Goal: Information Seeking & Learning: Check status

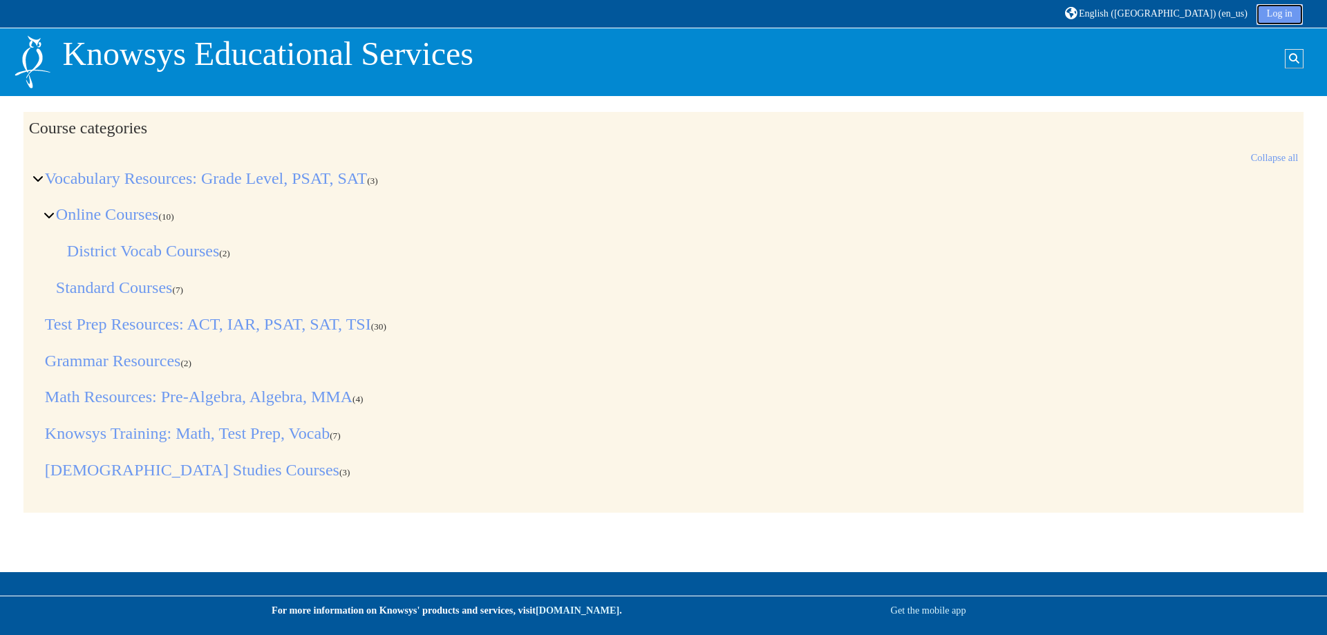
click at [1272, 15] on link "Log in" at bounding box center [1279, 14] width 46 height 21
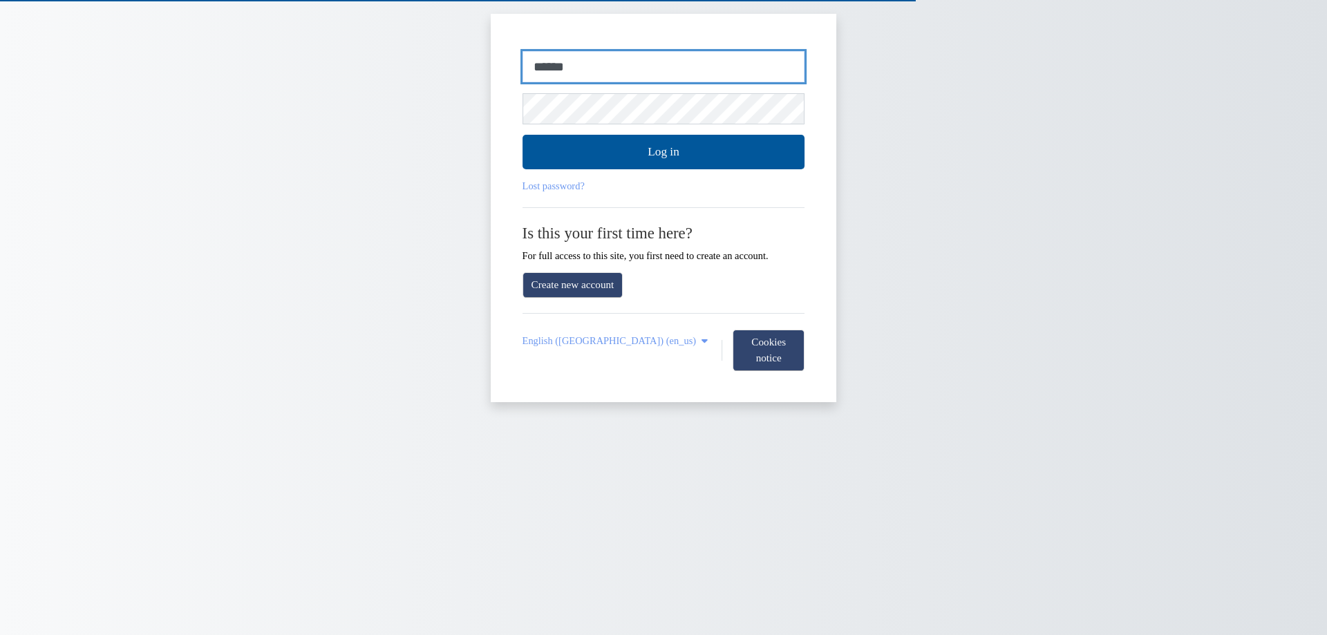
click at [596, 69] on input "******" at bounding box center [663, 67] width 283 height 32
type input "**********"
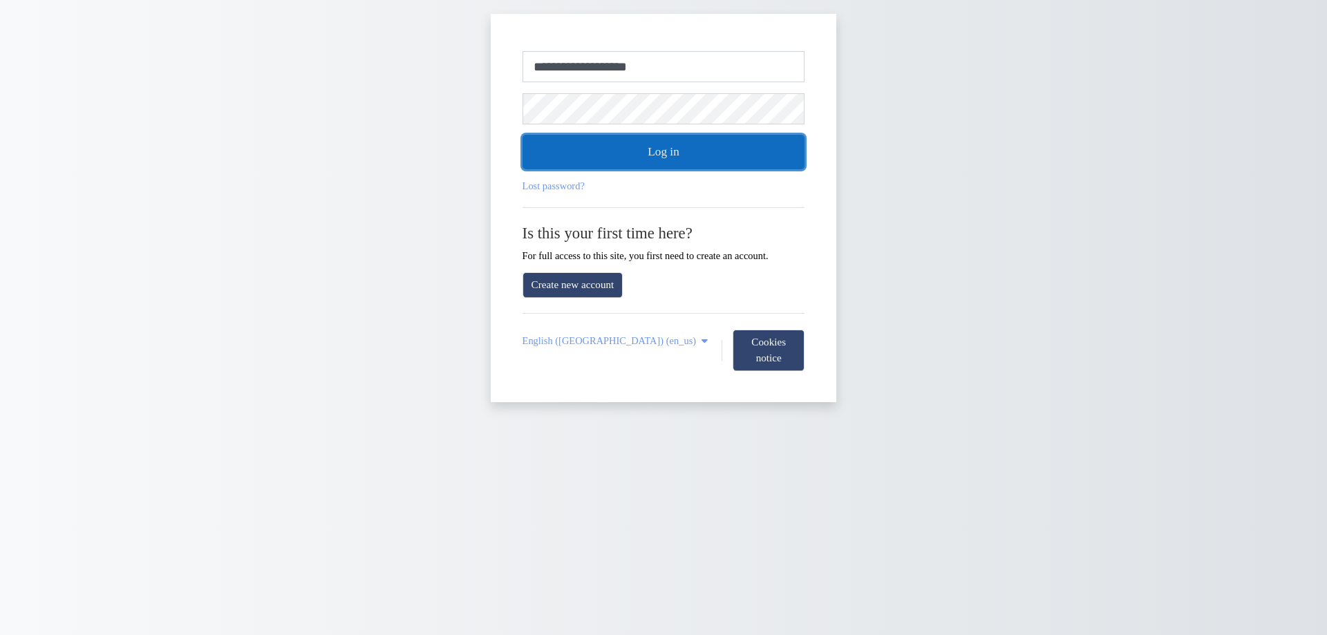
click at [627, 141] on button "Log in" at bounding box center [663, 152] width 283 height 35
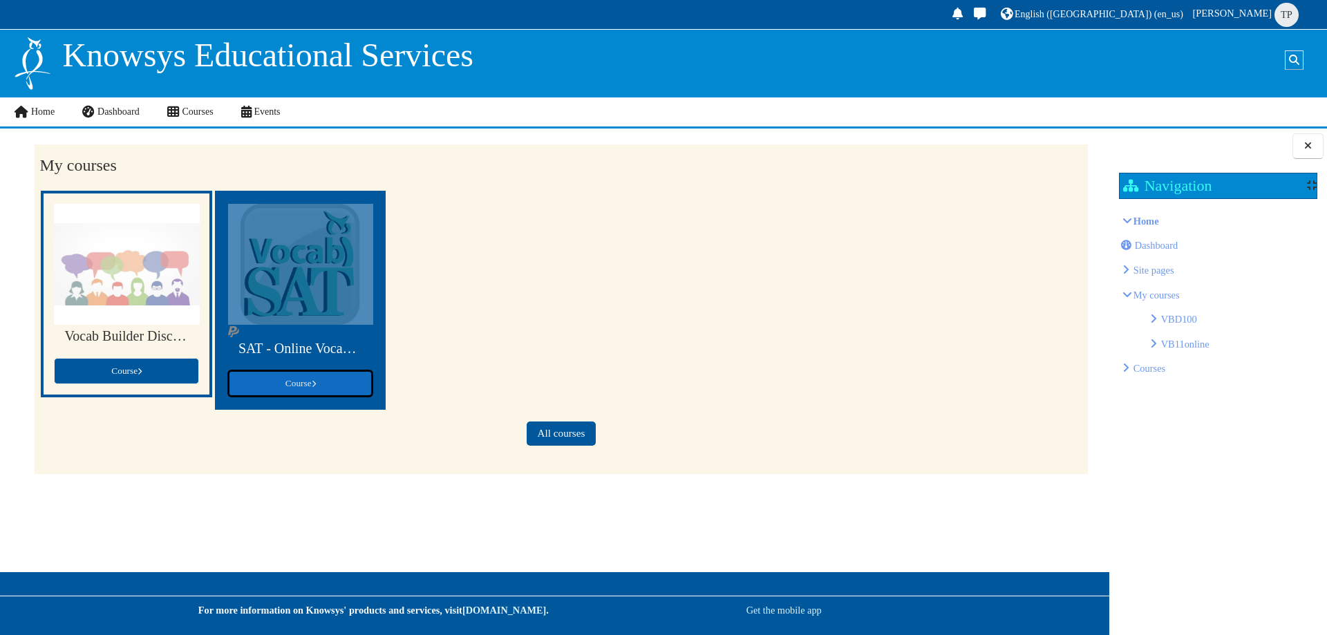
click at [325, 378] on link "Course" at bounding box center [300, 383] width 145 height 26
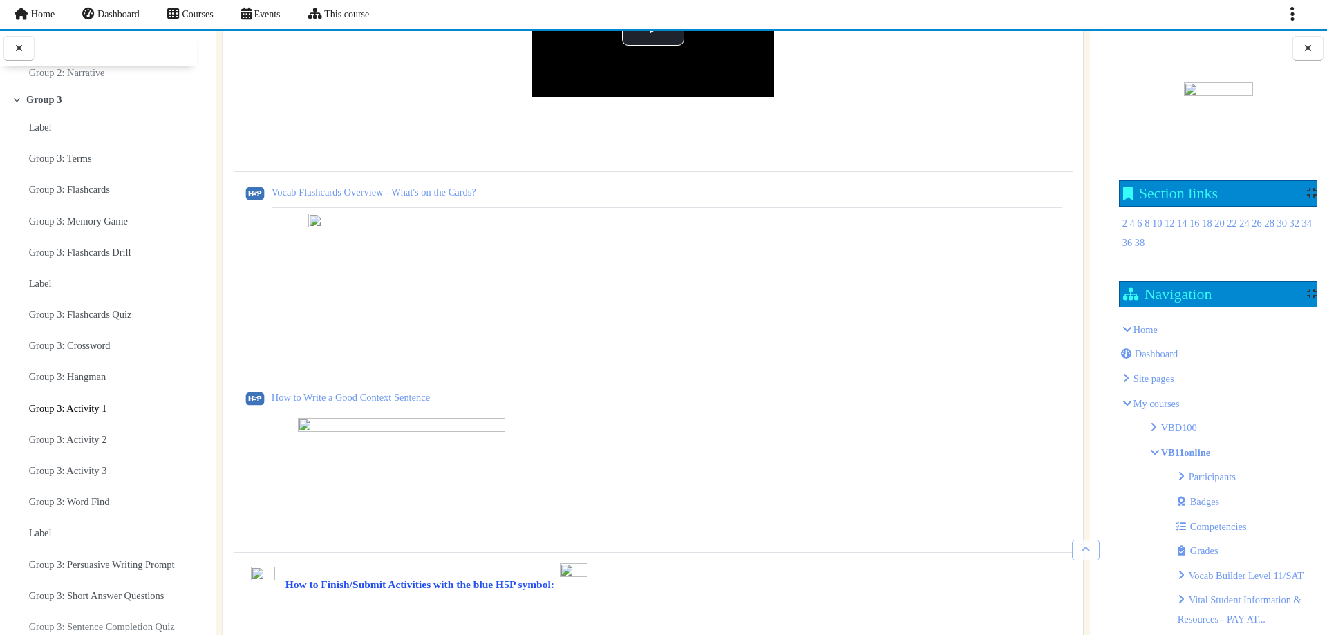
scroll to position [1659, 0]
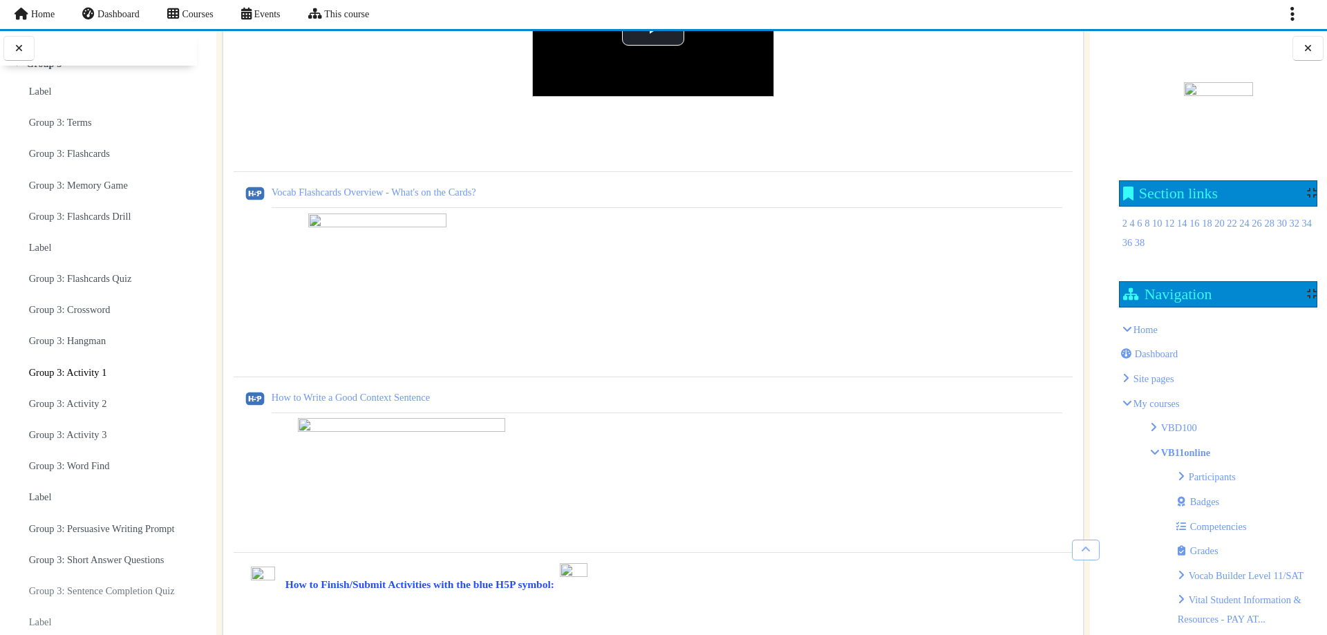
click at [82, 382] on link "Group 3: Activity 1" at bounding box center [68, 372] width 78 height 19
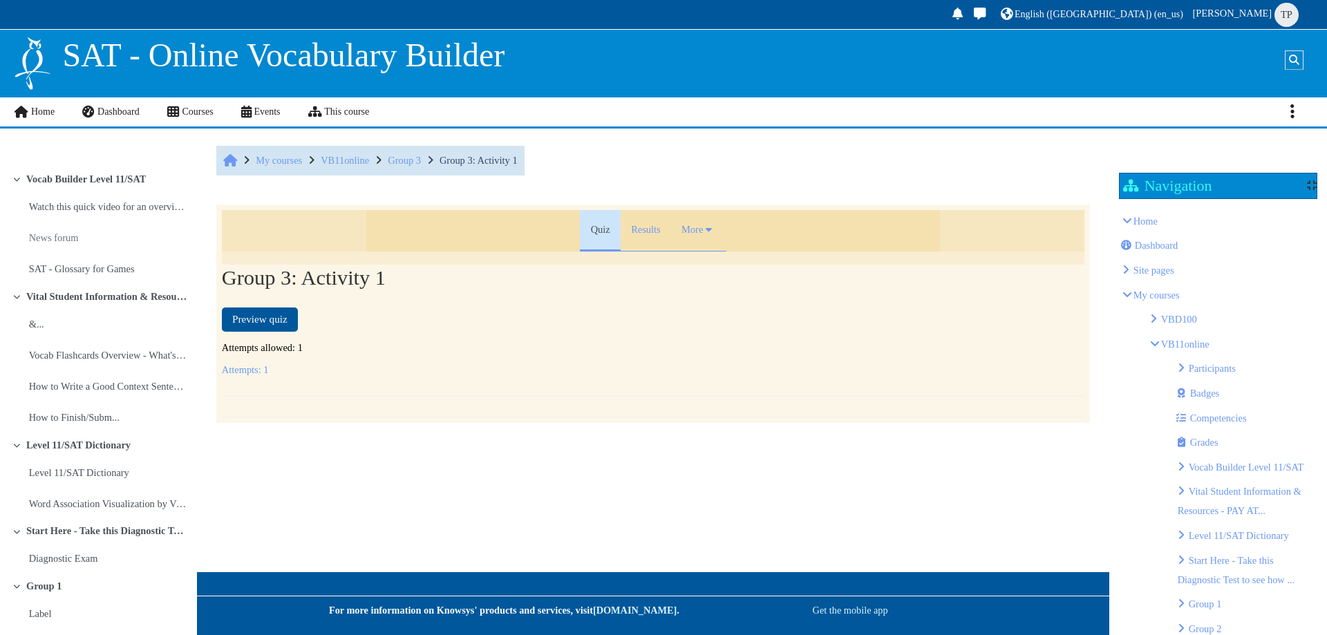
scroll to position [1744, 0]
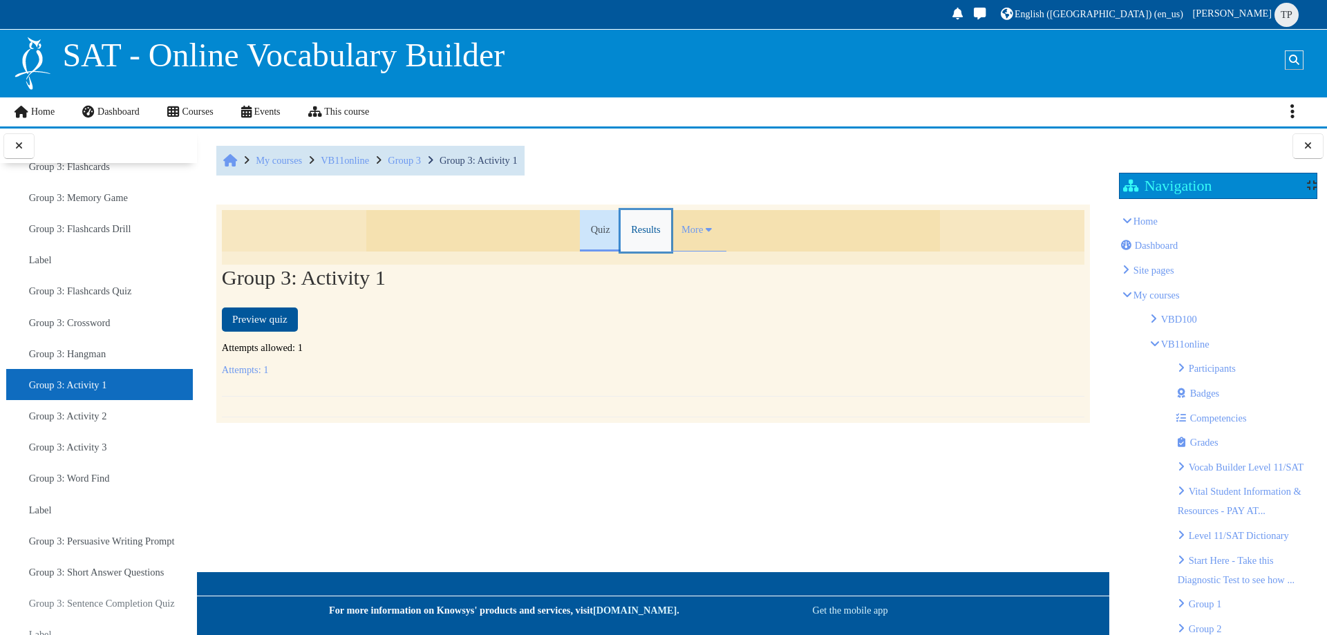
click at [632, 237] on link "Results" at bounding box center [646, 230] width 50 height 41
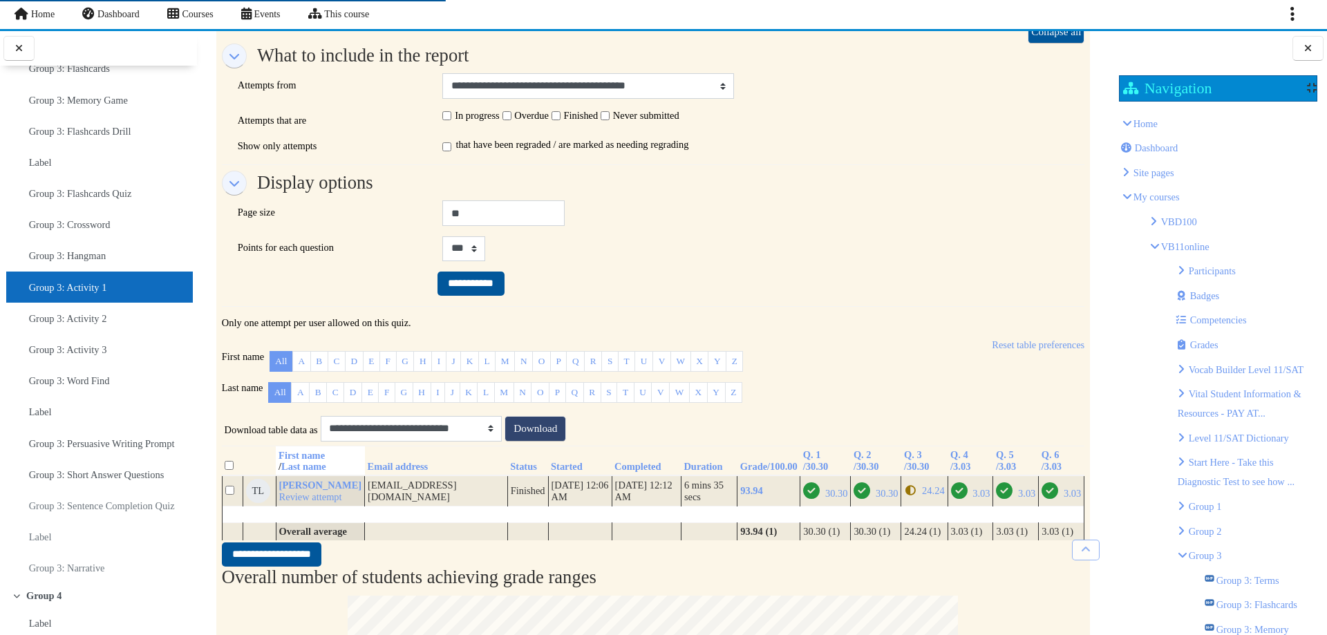
scroll to position [346, 0]
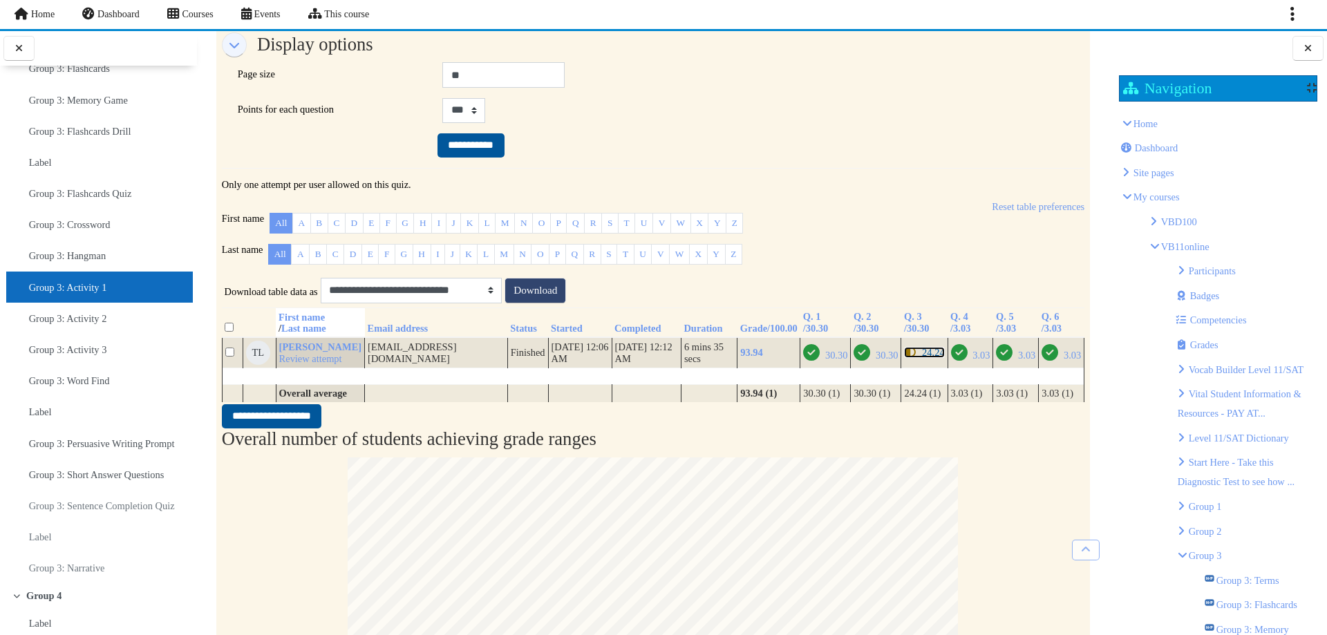
click at [922, 358] on span "24.24" at bounding box center [933, 352] width 22 height 11
click at [825, 361] on span "30.30" at bounding box center [836, 355] width 22 height 11
click at [862, 361] on span "30.30" at bounding box center [875, 355] width 44 height 11
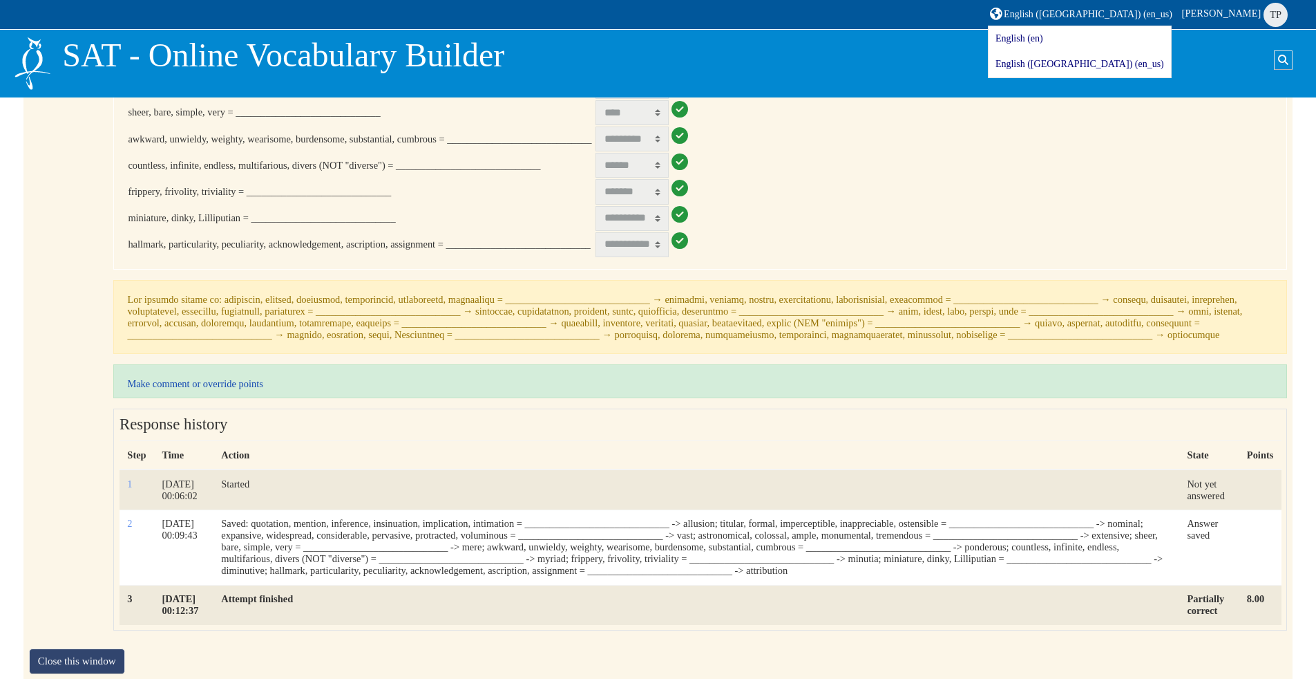
scroll to position [415, 0]
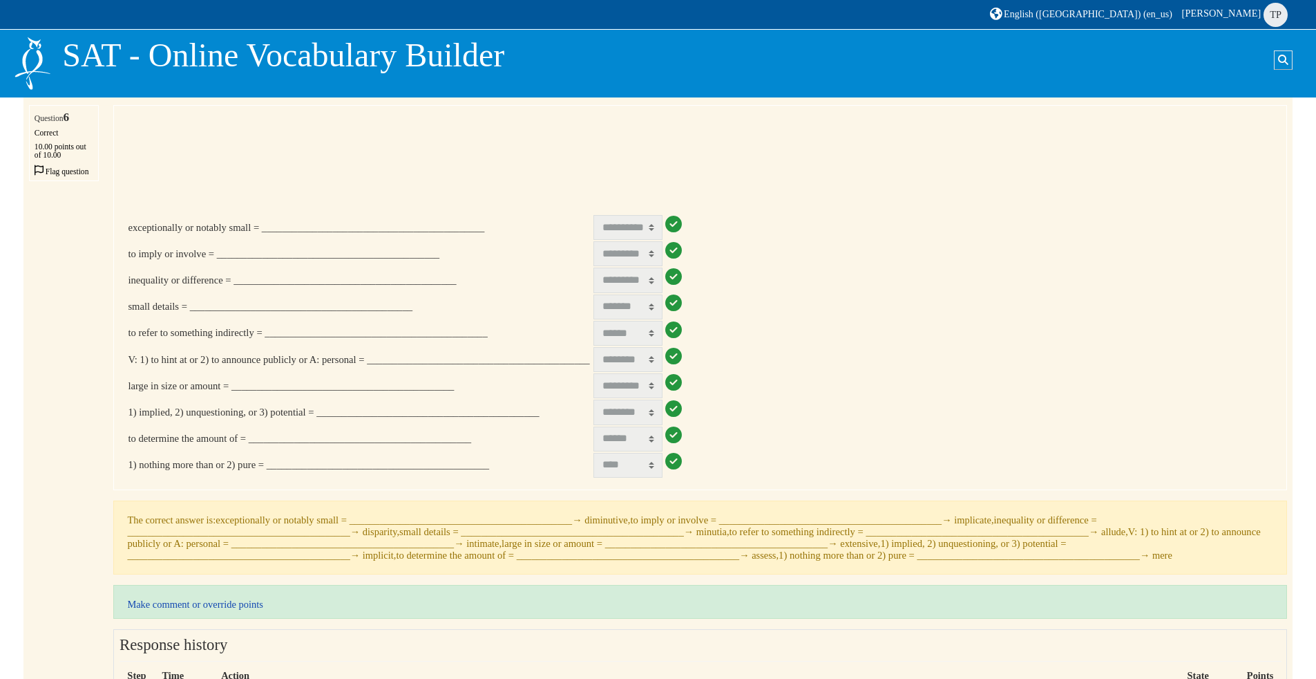
scroll to position [207, 0]
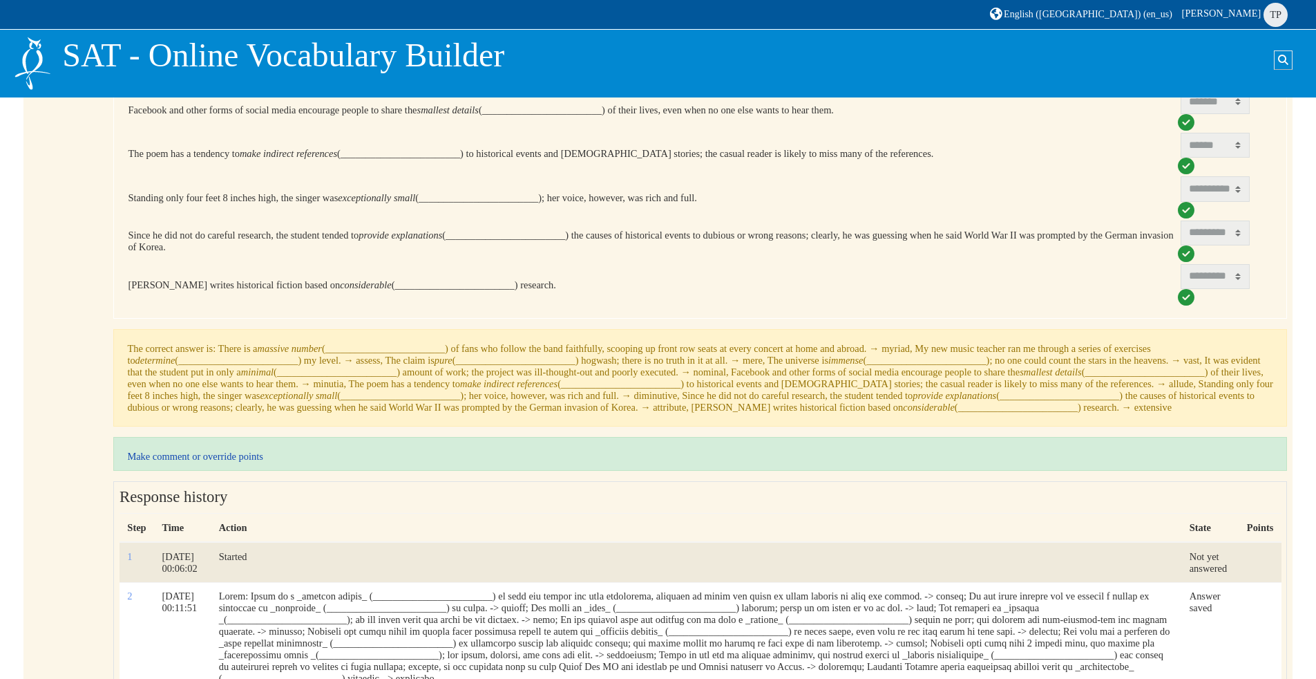
scroll to position [553, 0]
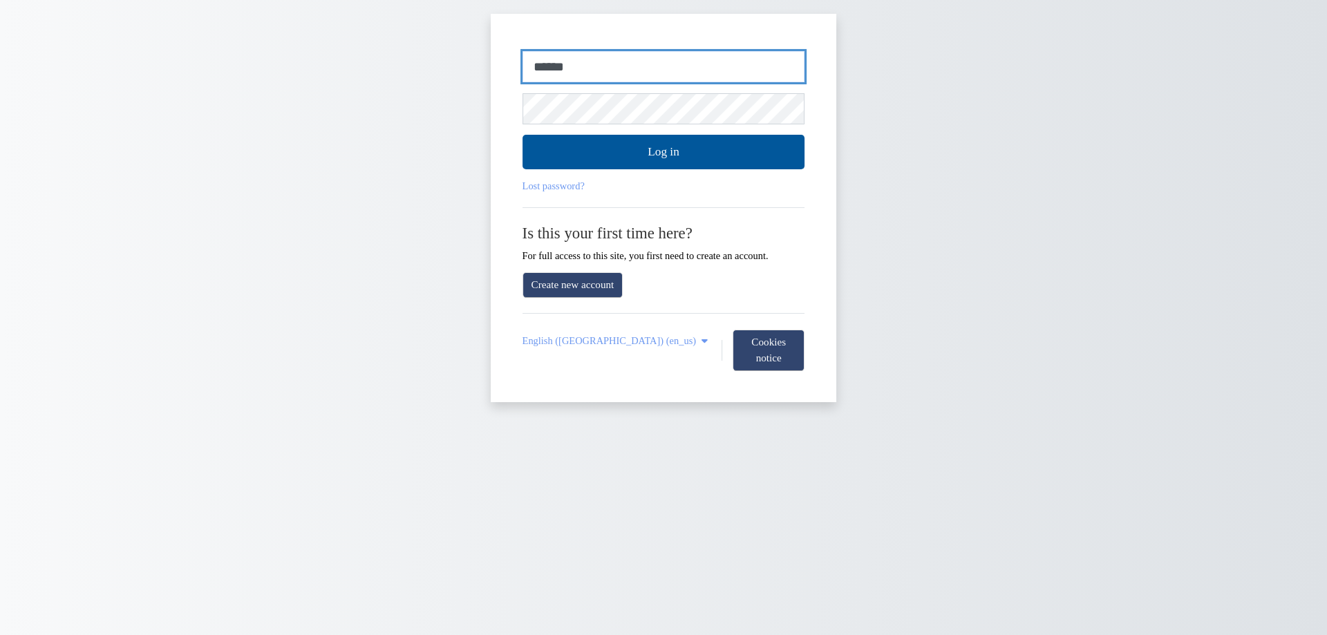
click at [654, 75] on input "******" at bounding box center [663, 67] width 283 height 32
type input "**********"
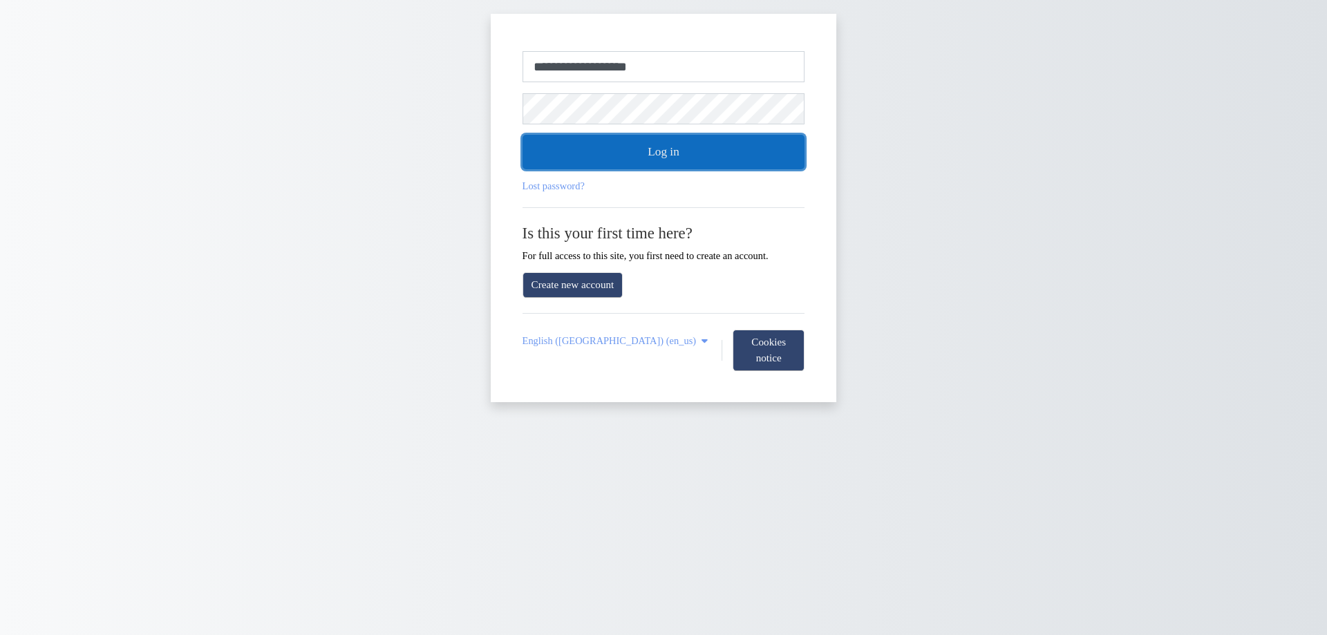
click at [592, 157] on button "Log in" at bounding box center [663, 152] width 283 height 35
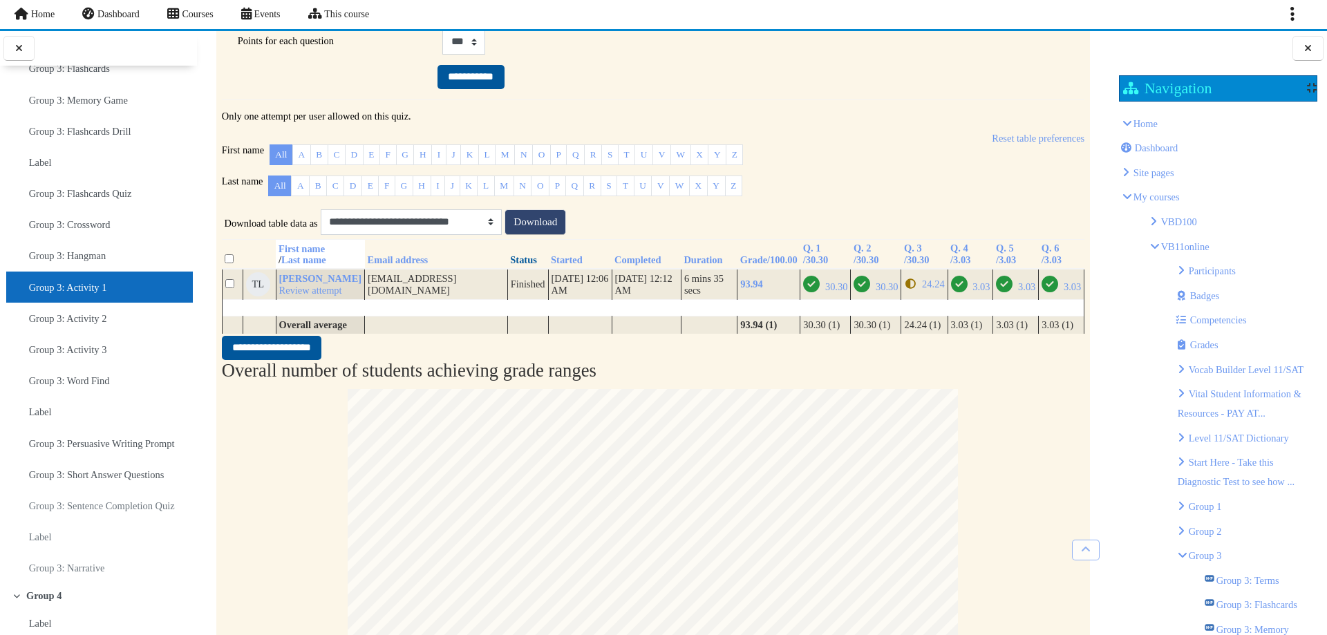
scroll to position [415, 0]
click at [972, 292] on span "3.03" at bounding box center [980, 286] width 17 height 11
click at [1018, 292] on span "3.03" at bounding box center [1026, 286] width 17 height 11
click at [1044, 292] on icon "Correct" at bounding box center [1049, 283] width 17 height 17
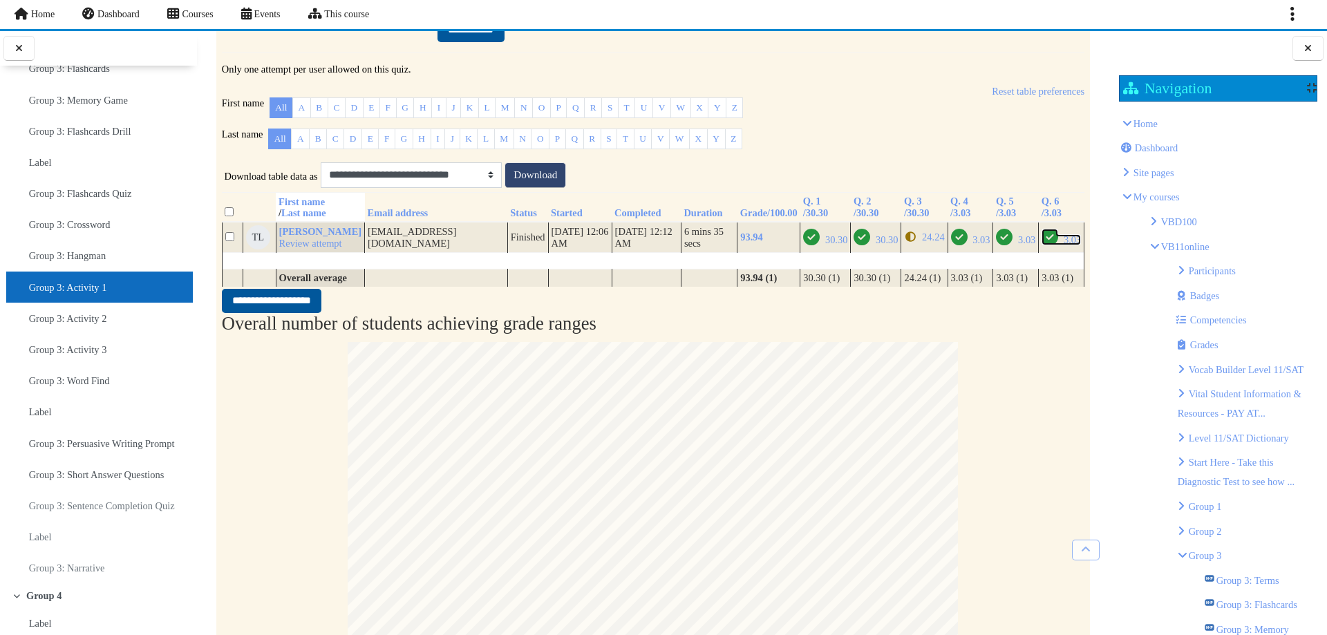
scroll to position [553, 0]
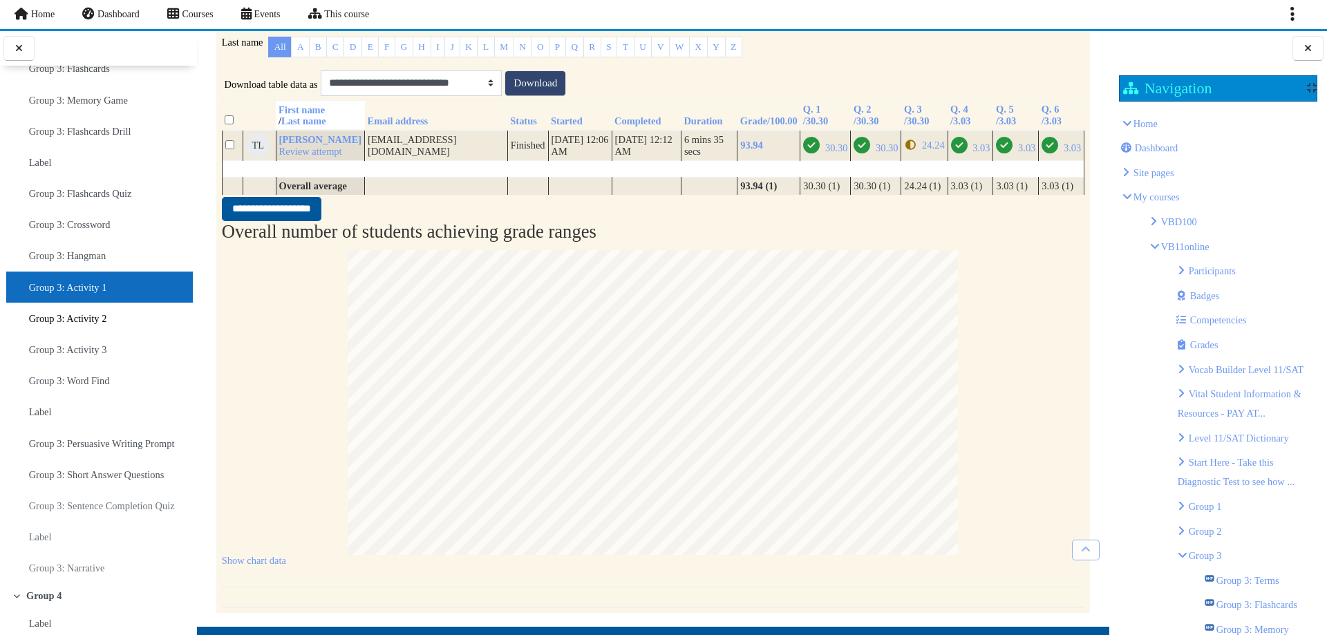
click at [37, 328] on link "Group 3: Activity 2" at bounding box center [68, 318] width 78 height 19
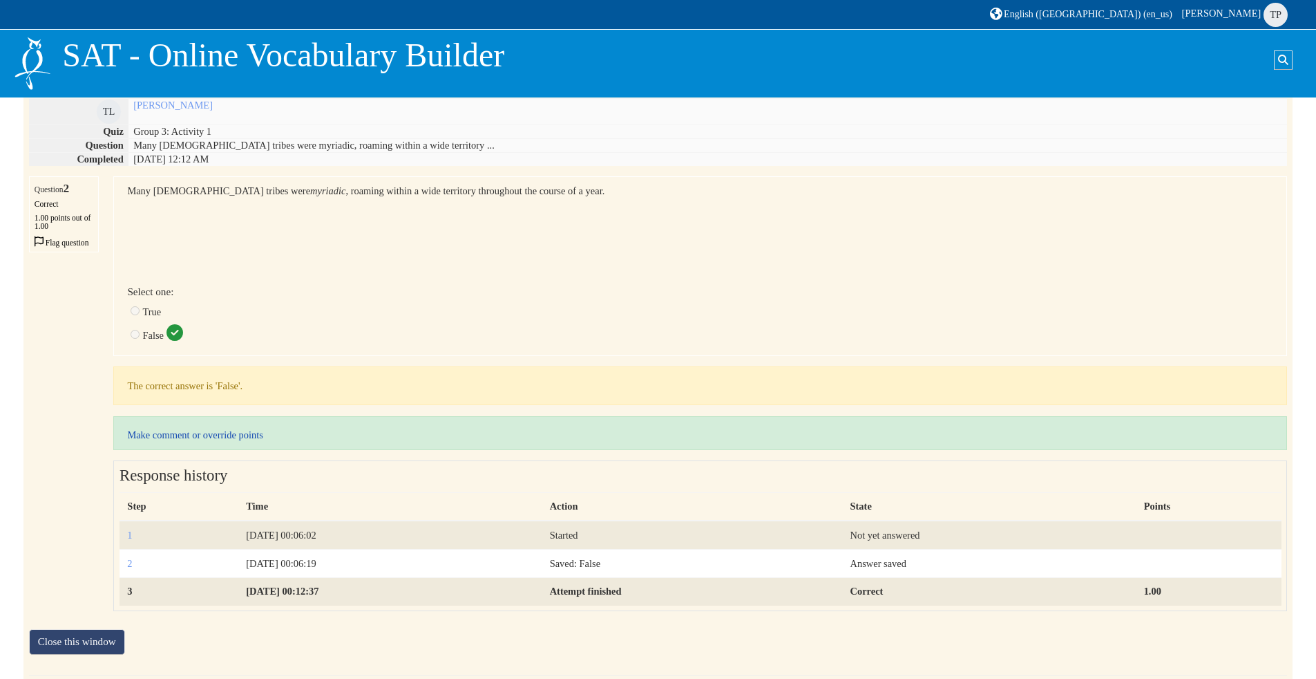
scroll to position [29, 0]
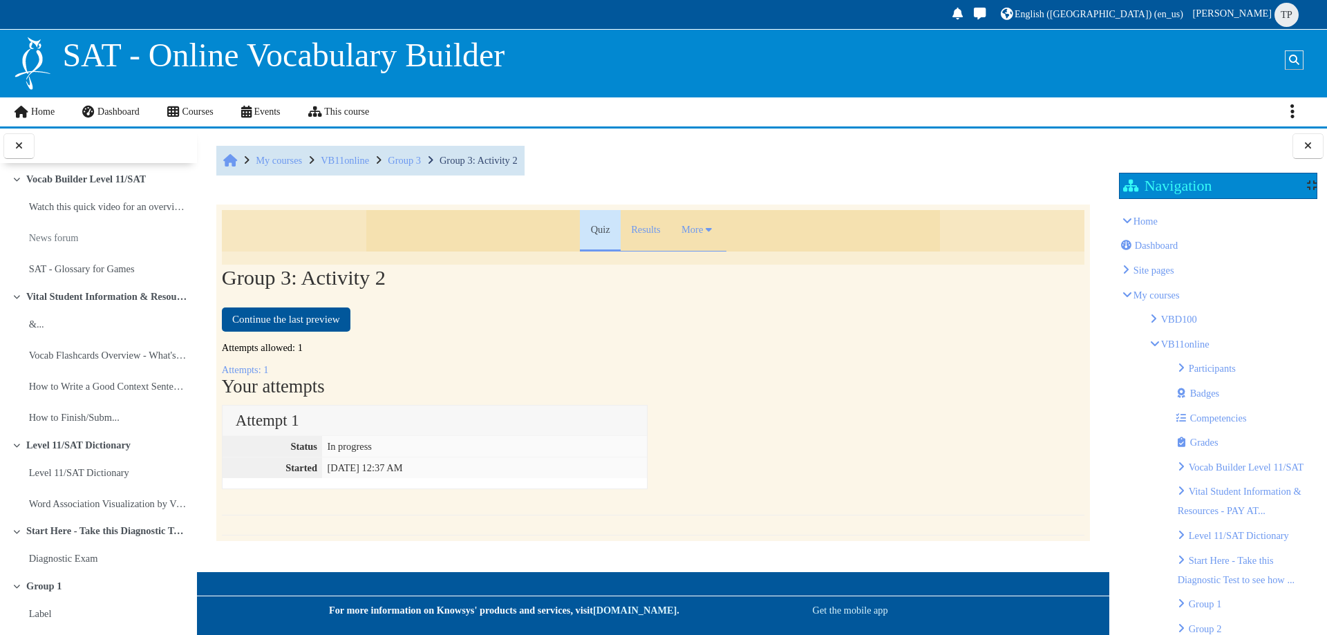
scroll to position [1775, 0]
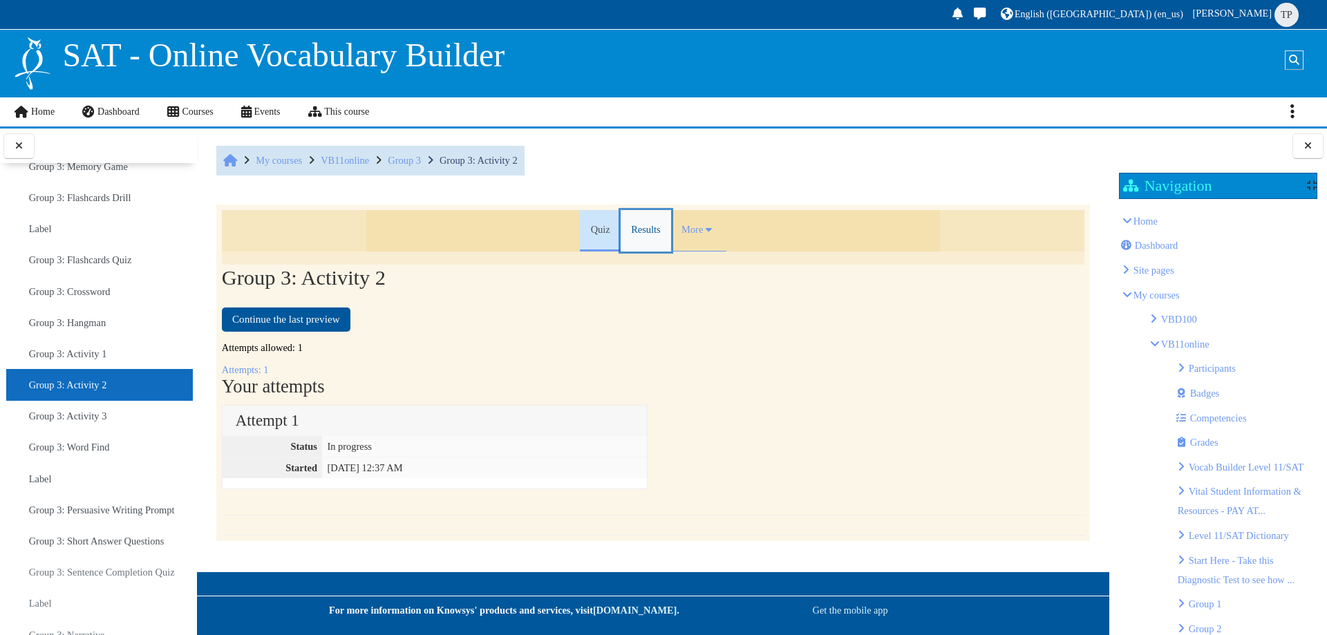
click at [634, 223] on link "Results" at bounding box center [646, 230] width 50 height 41
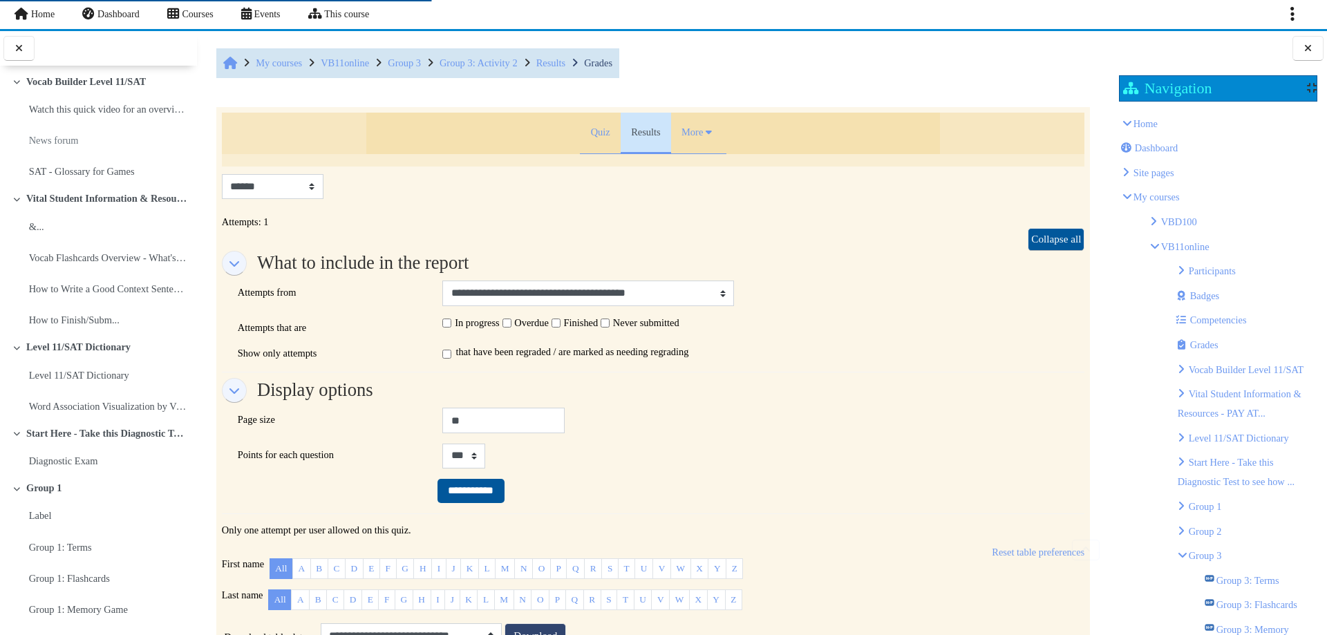
scroll to position [276, 0]
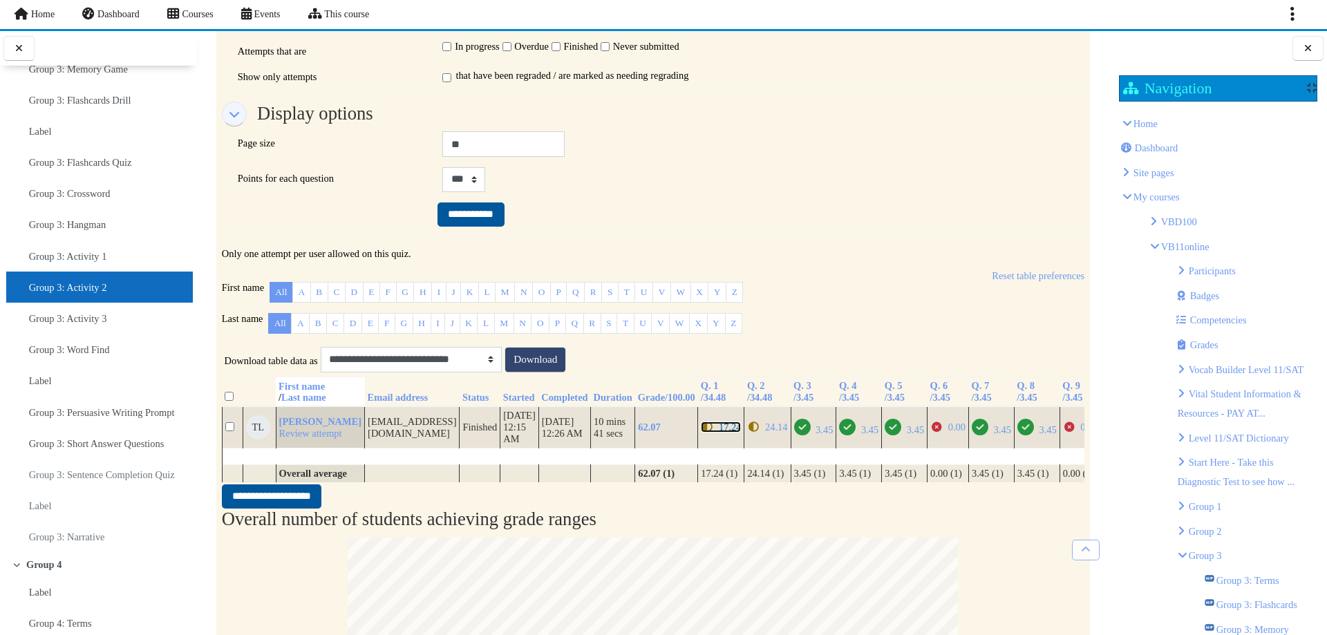
click at [721, 433] on span "17.24" at bounding box center [730, 427] width 22 height 11
click at [776, 433] on span "24.14" at bounding box center [776, 427] width 22 height 11
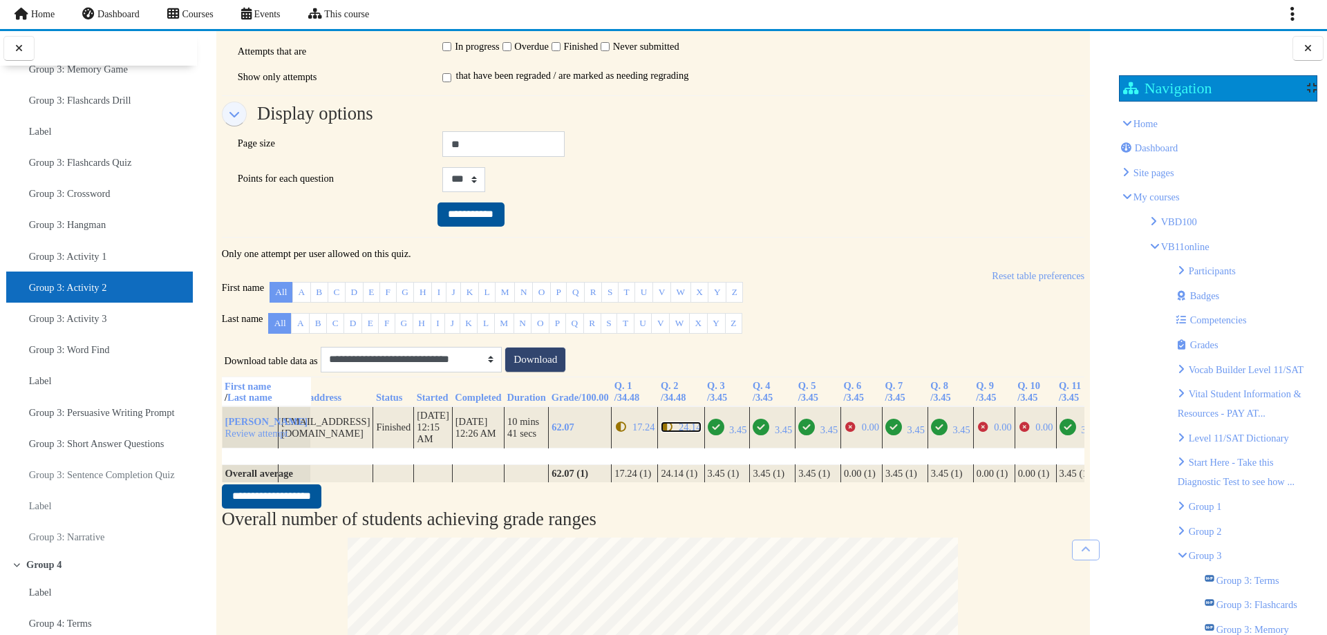
scroll to position [0, 108]
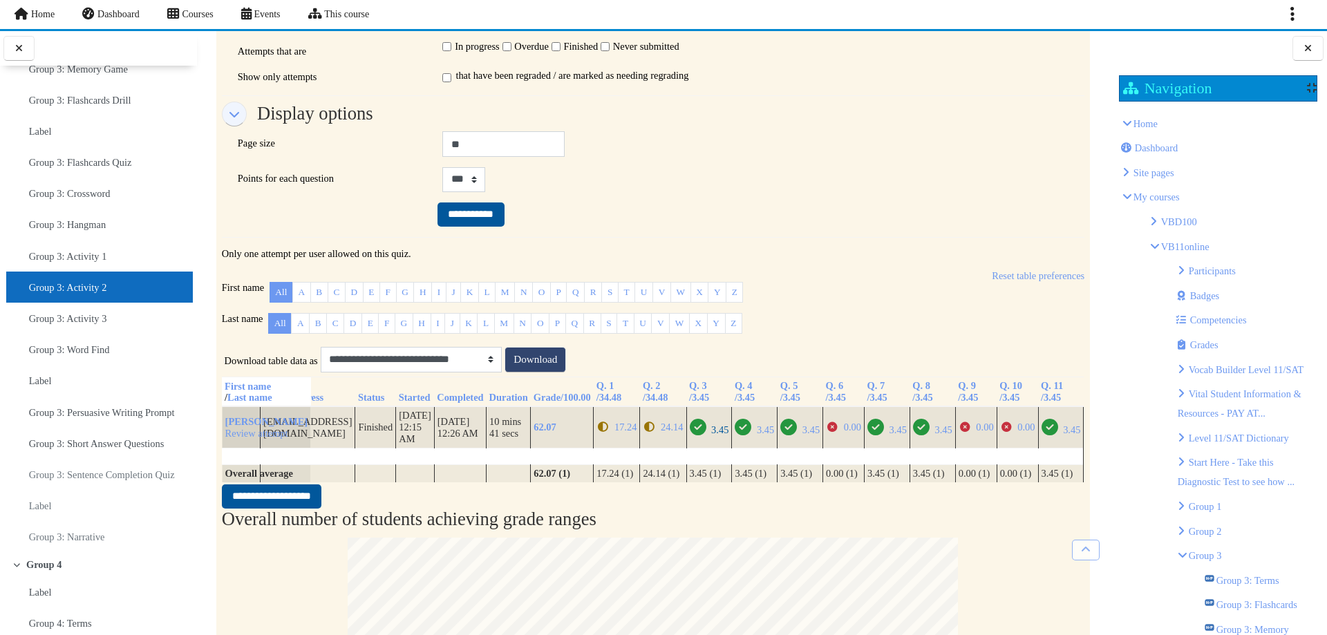
click at [692, 435] on span "3.45" at bounding box center [709, 429] width 39 height 11
click at [802, 435] on span "3.45" at bounding box center [810, 429] width 17 height 11
click at [786, 435] on span "3.45" at bounding box center [799, 429] width 39 height 11
click at [844, 433] on span "0.00" at bounding box center [852, 427] width 17 height 11
click at [877, 435] on span "3.45" at bounding box center [886, 429] width 39 height 11
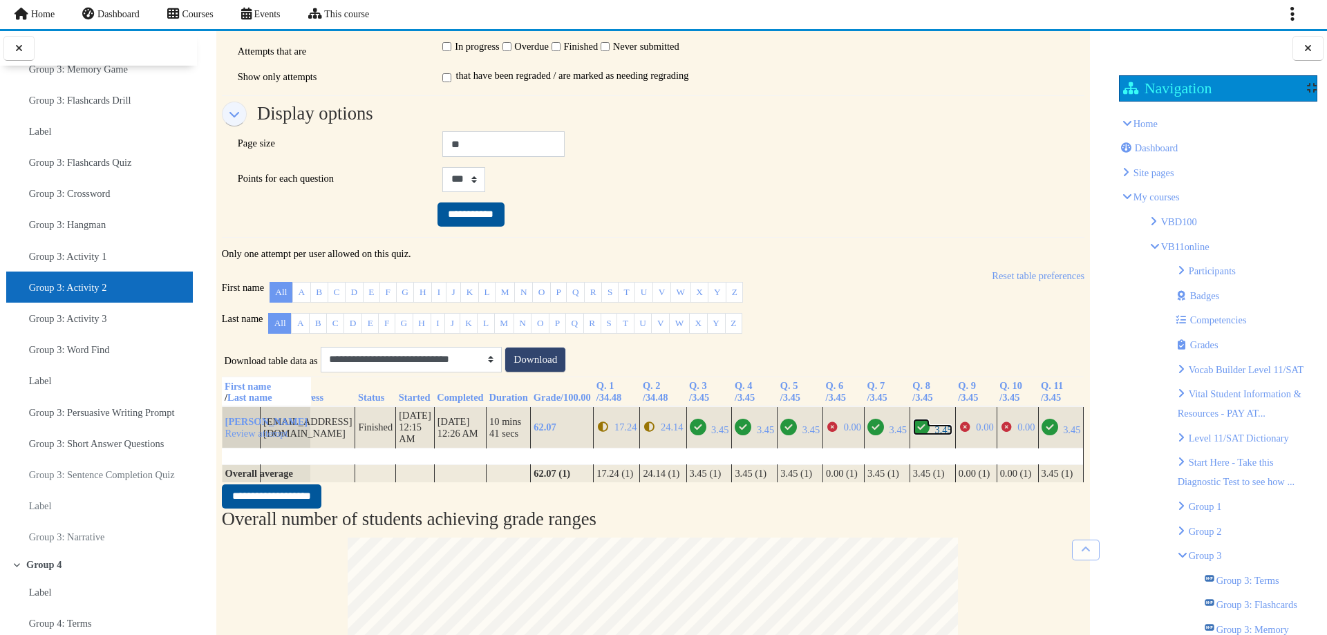
click at [934, 435] on span "3.45" at bounding box center [942, 429] width 17 height 11
click at [976, 433] on span "0.00" at bounding box center [984, 427] width 17 height 11
click at [1019, 433] on span "0.00" at bounding box center [1025, 427] width 17 height 11
click at [1050, 435] on icon "Correct" at bounding box center [1049, 427] width 17 height 17
click at [107, 328] on link "Group 3: Activity 3" at bounding box center [68, 318] width 78 height 19
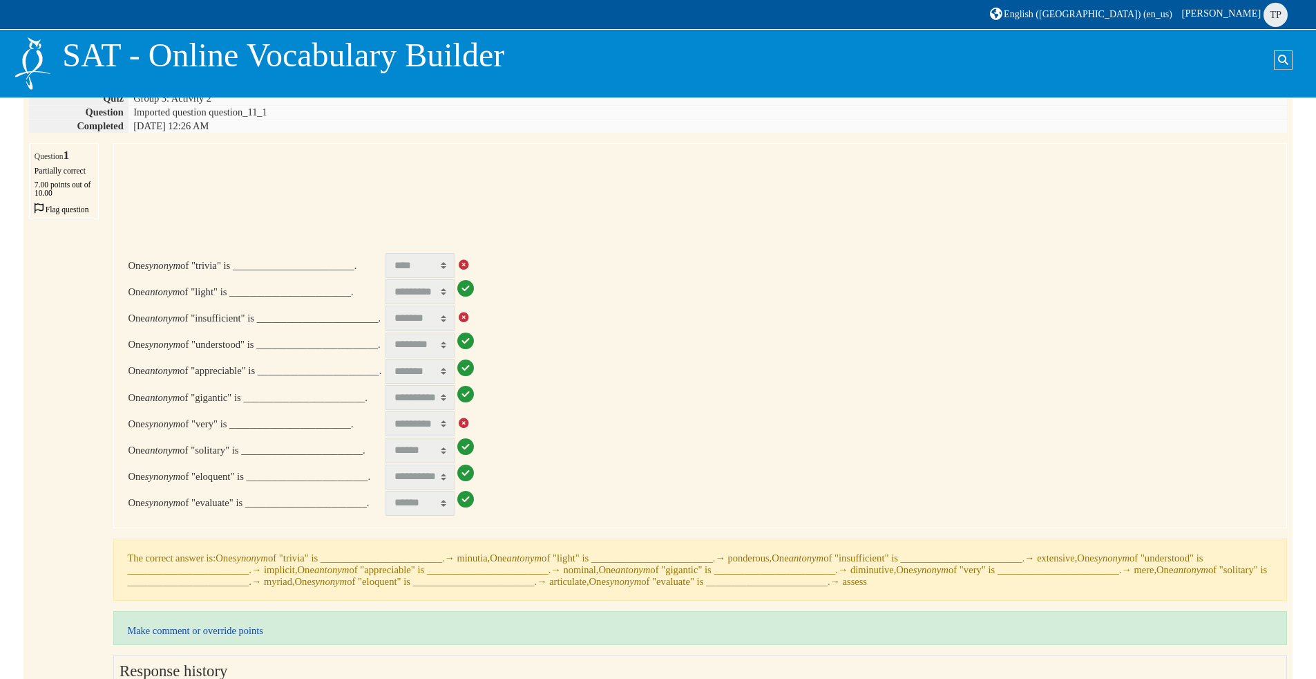
scroll to position [138, 0]
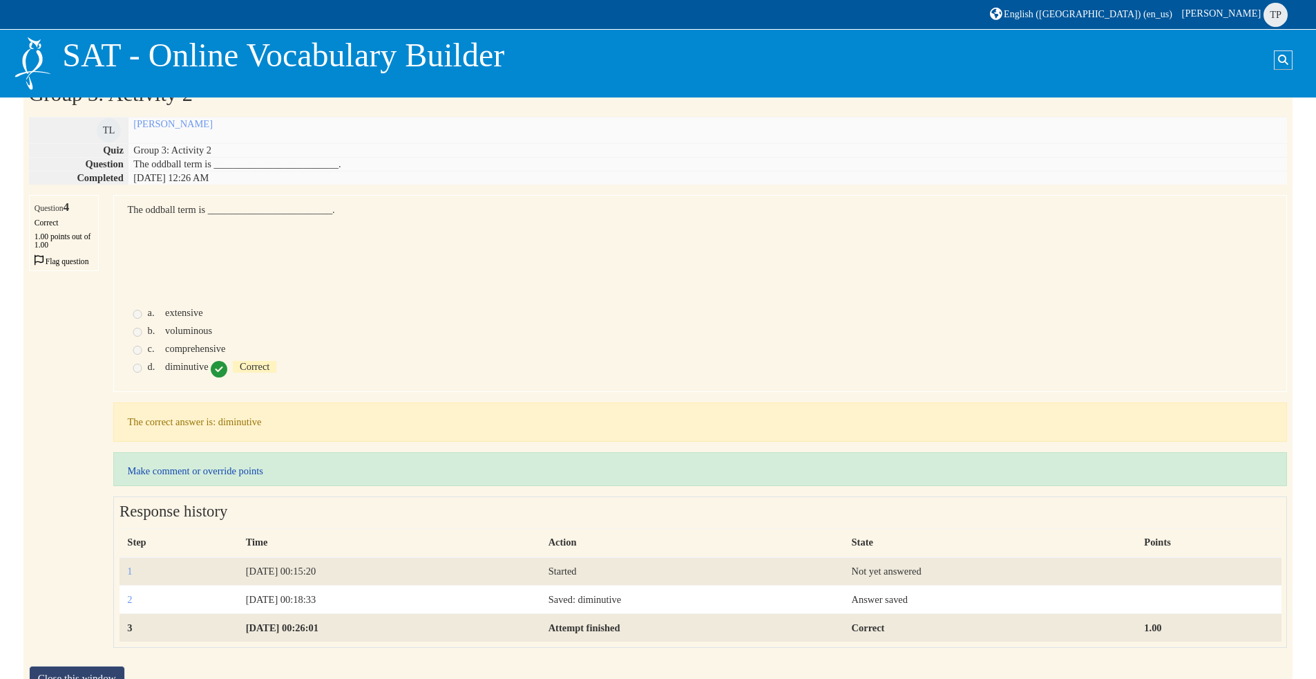
scroll to position [86, 0]
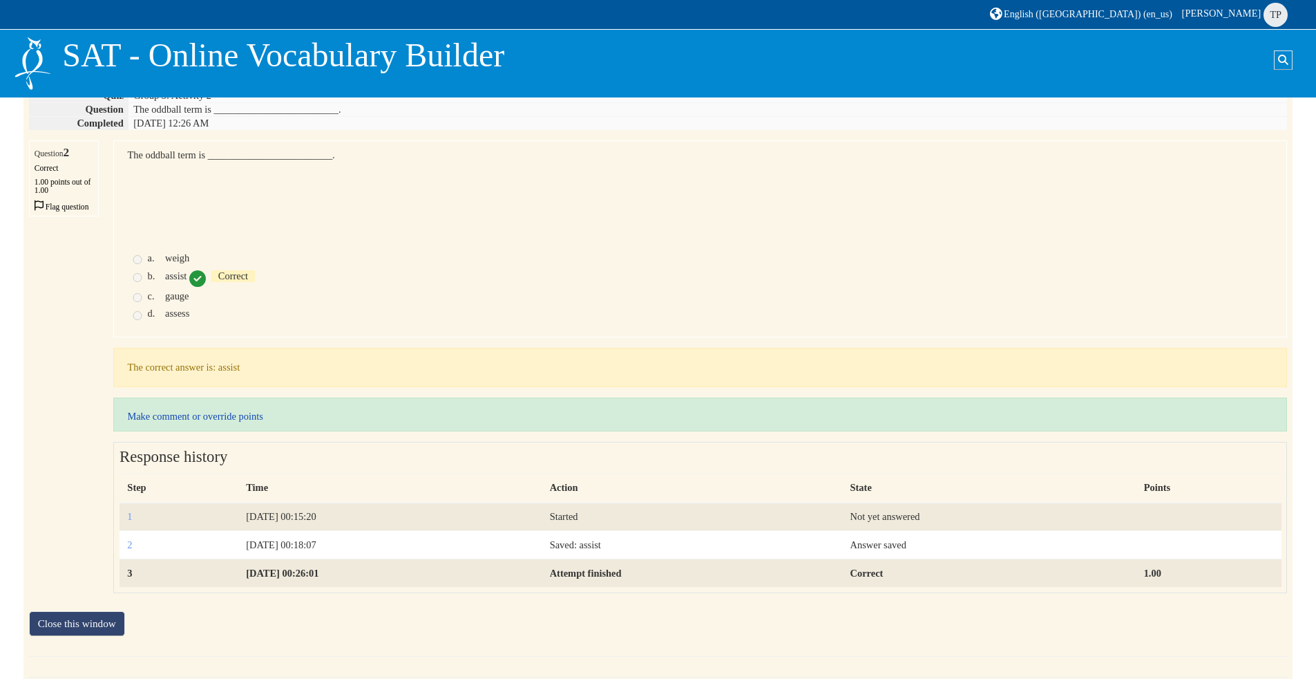
scroll to position [113, 0]
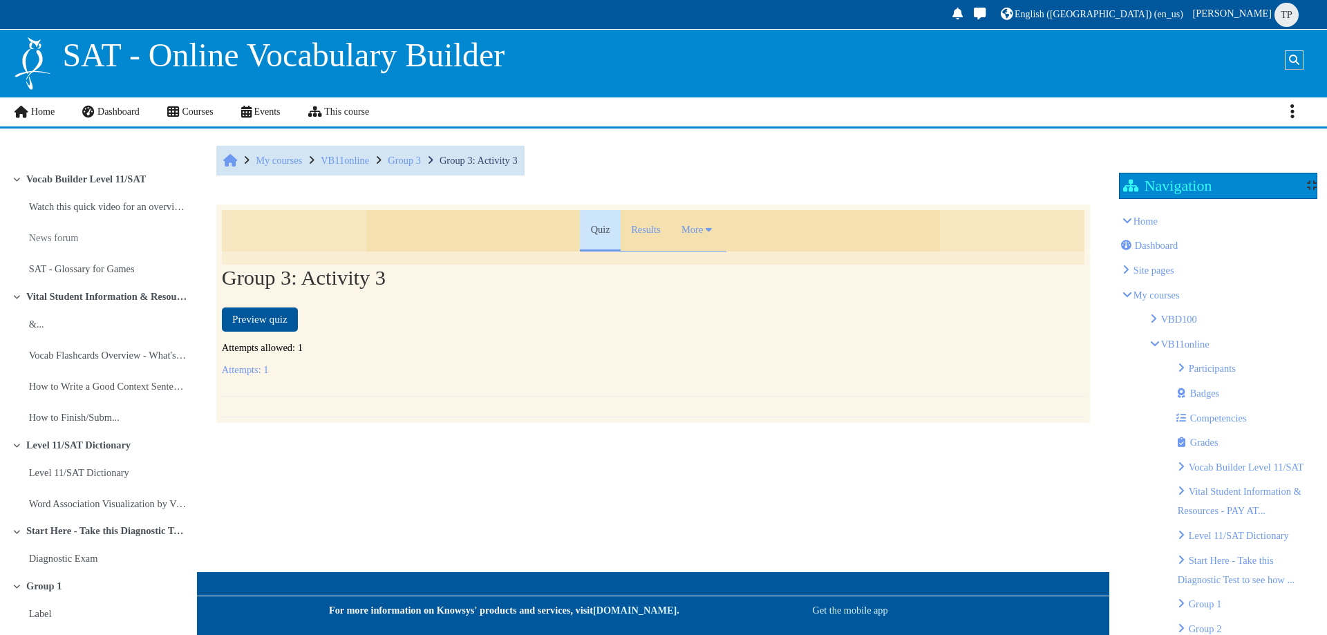
scroll to position [1806, 0]
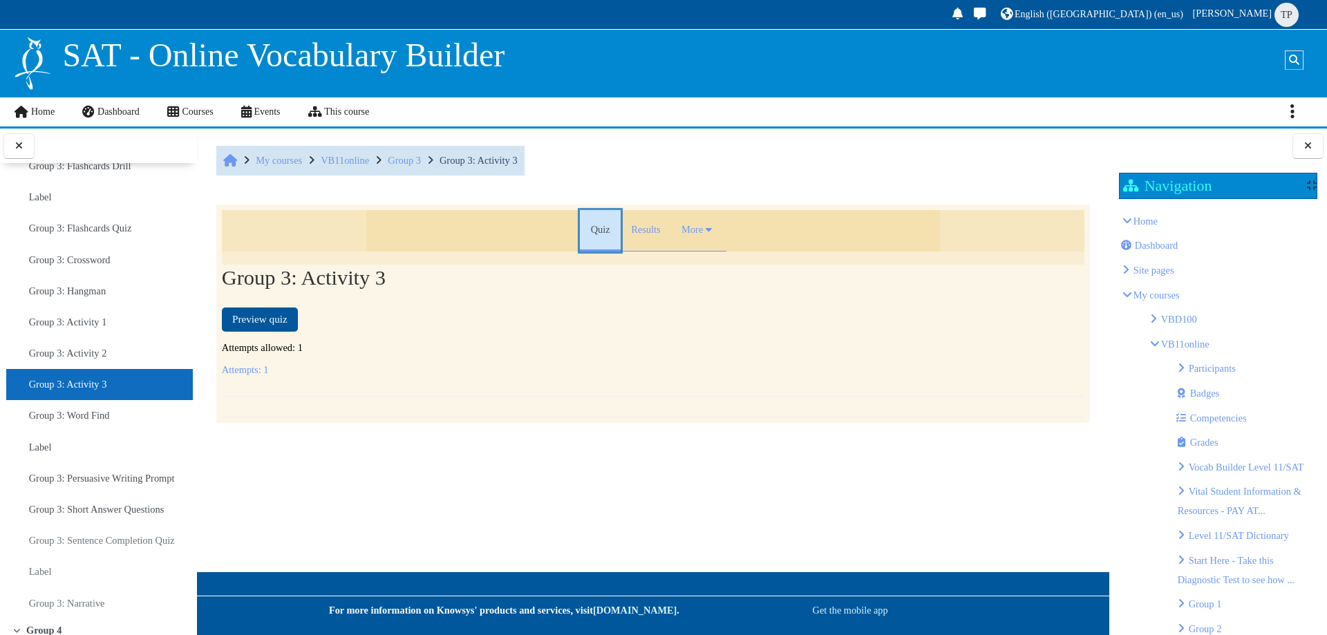
click at [617, 240] on link "Quiz" at bounding box center [600, 230] width 40 height 41
click at [651, 236] on link "Results" at bounding box center [646, 230] width 50 height 41
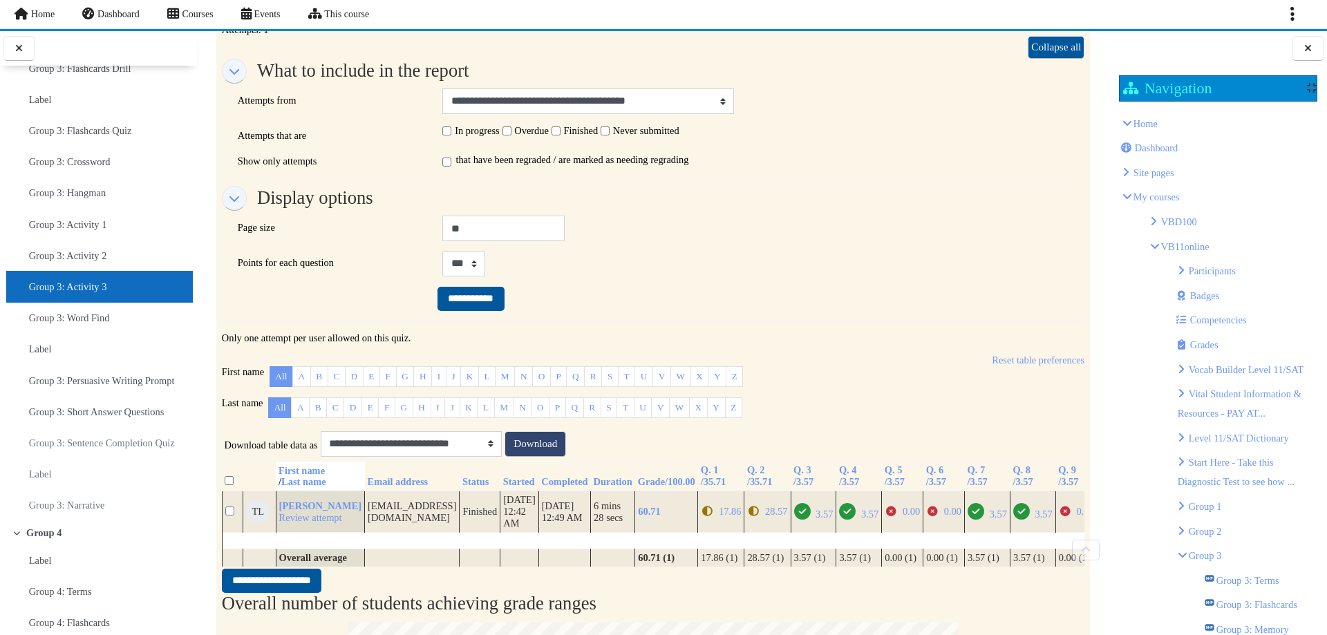
scroll to position [198, 0]
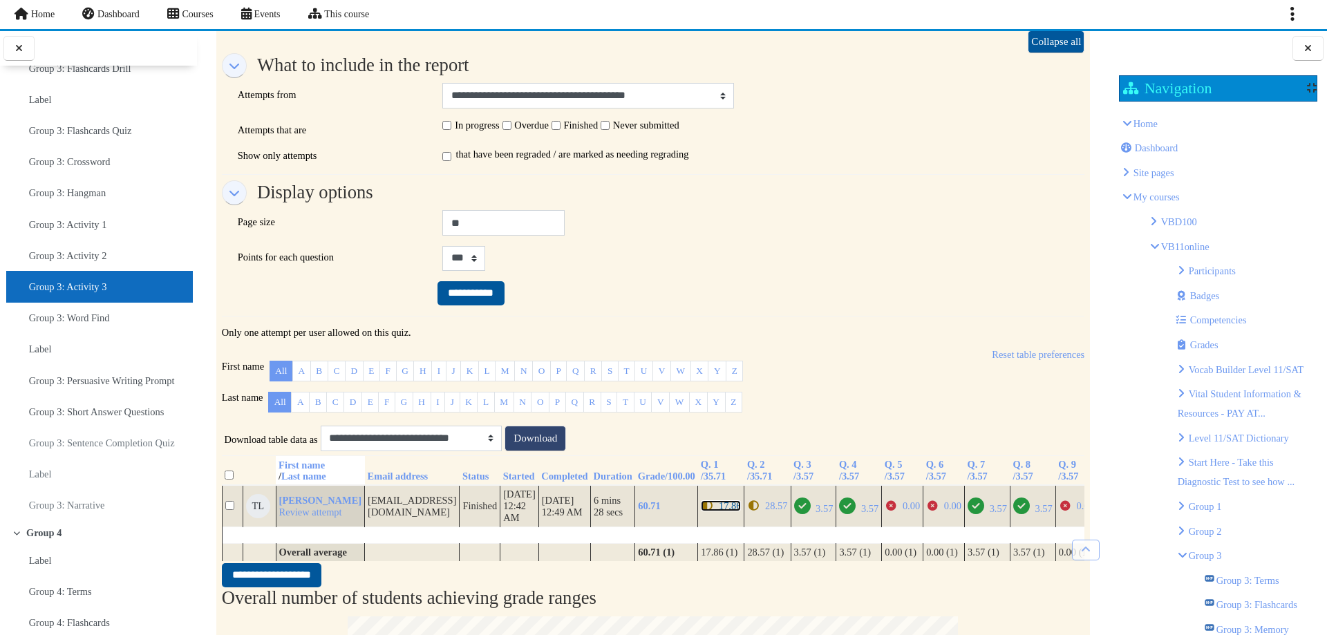
click at [706, 511] on span "17.86" at bounding box center [721, 505] width 40 height 11
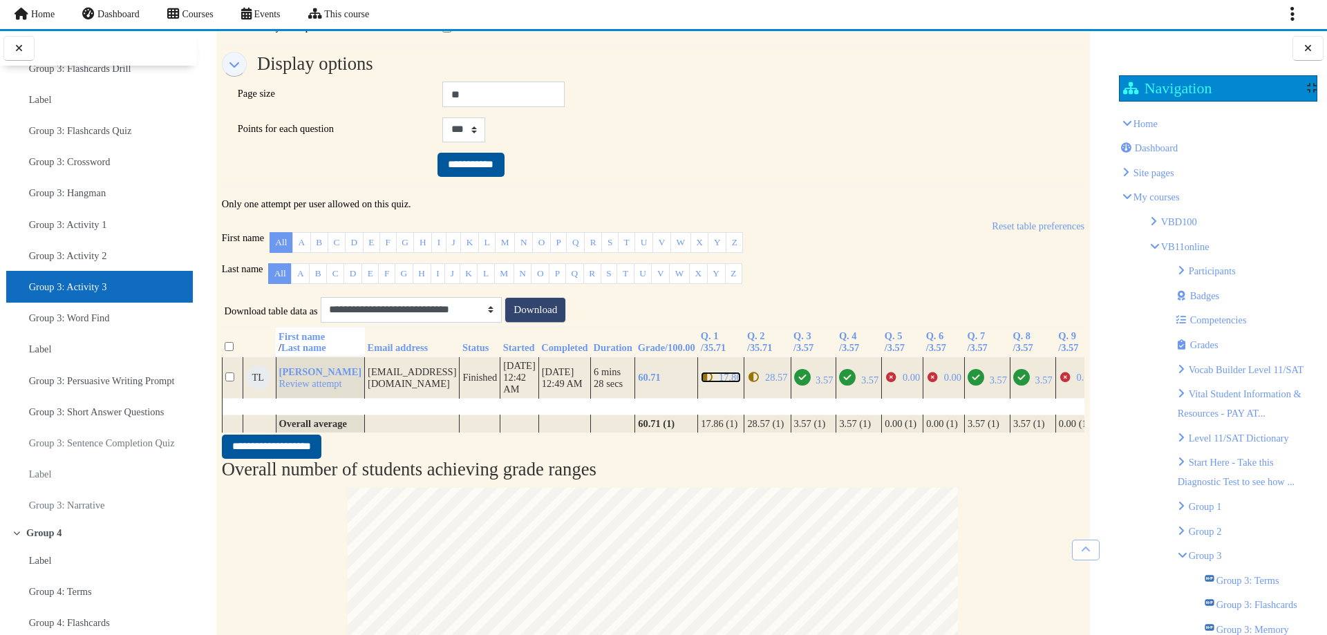
scroll to position [336, 0]
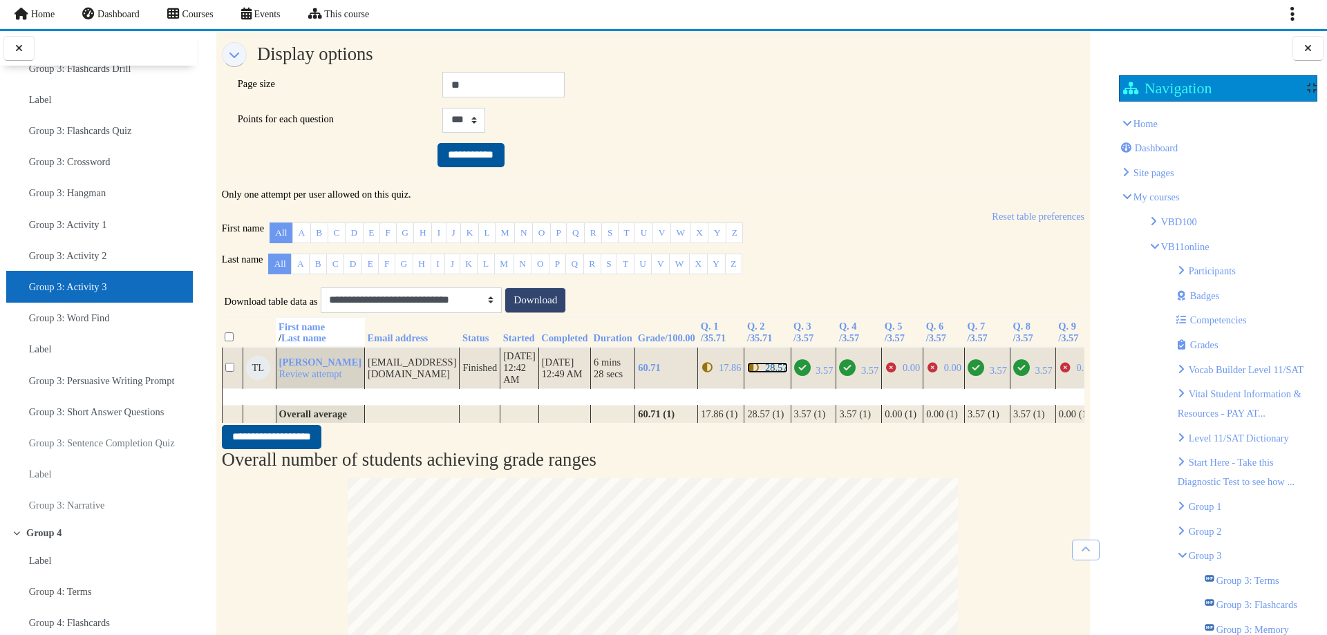
click at [765, 373] on span "28.57" at bounding box center [776, 367] width 22 height 11
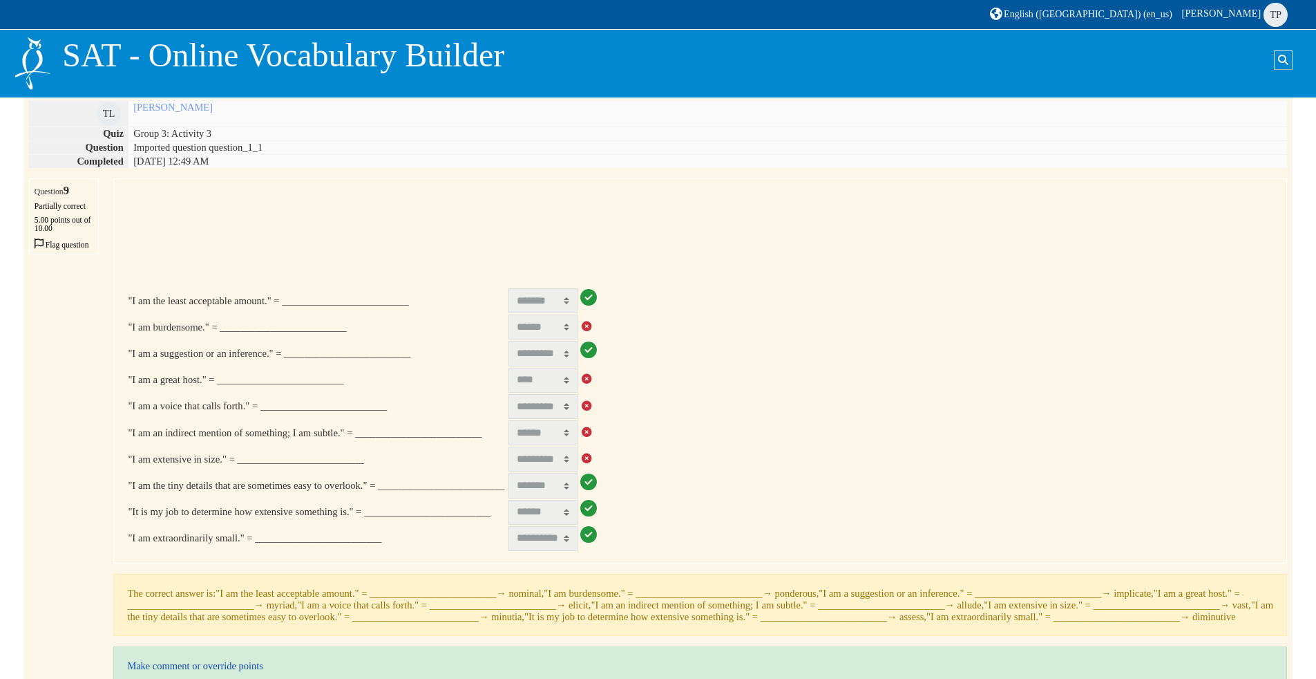
scroll to position [103, 0]
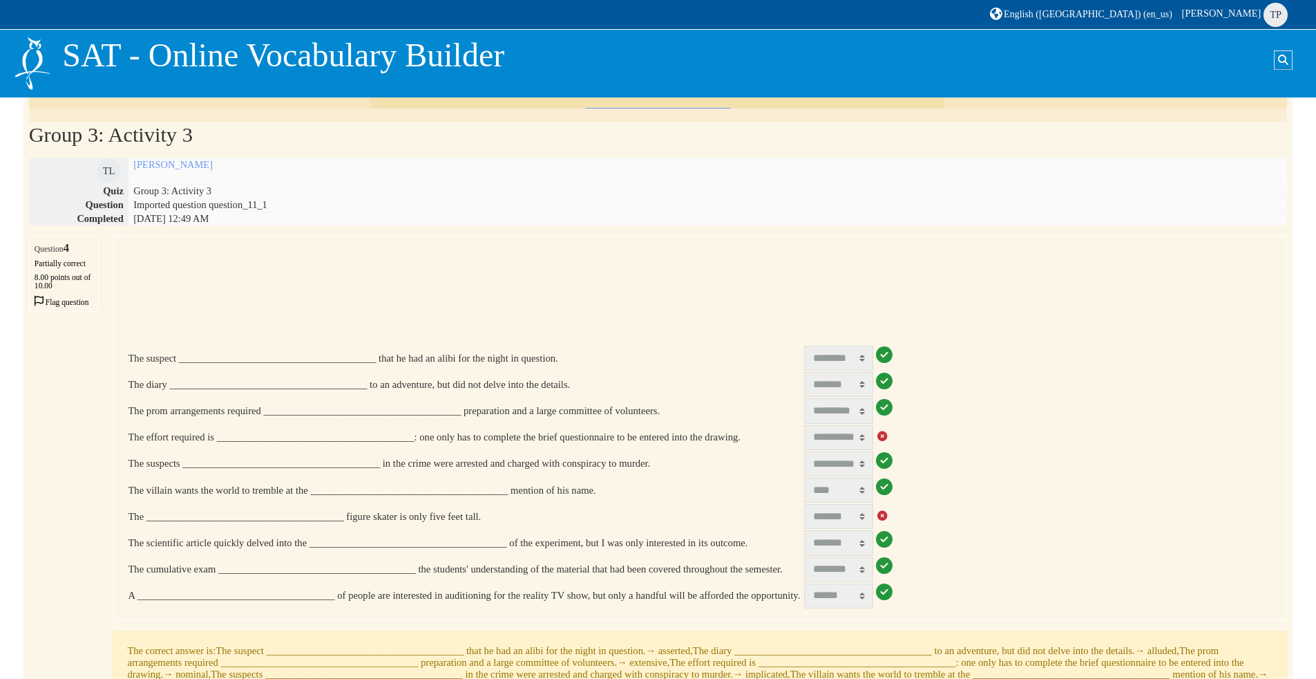
scroll to position [69, 0]
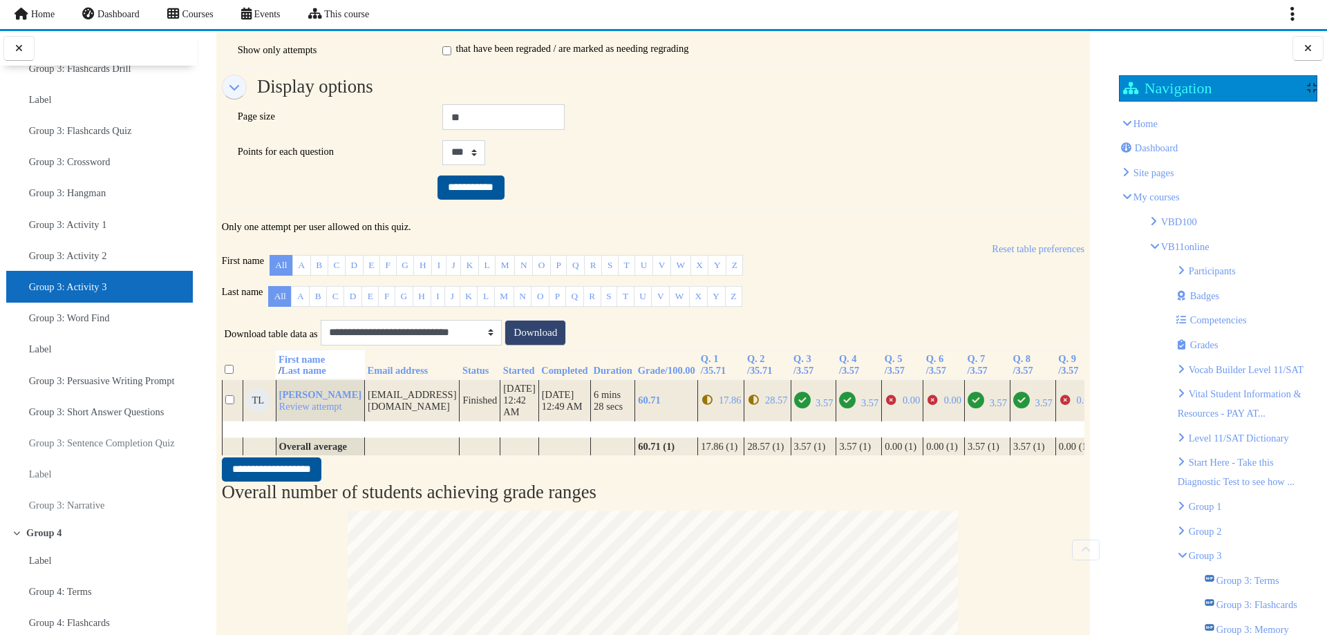
scroll to position [415, 0]
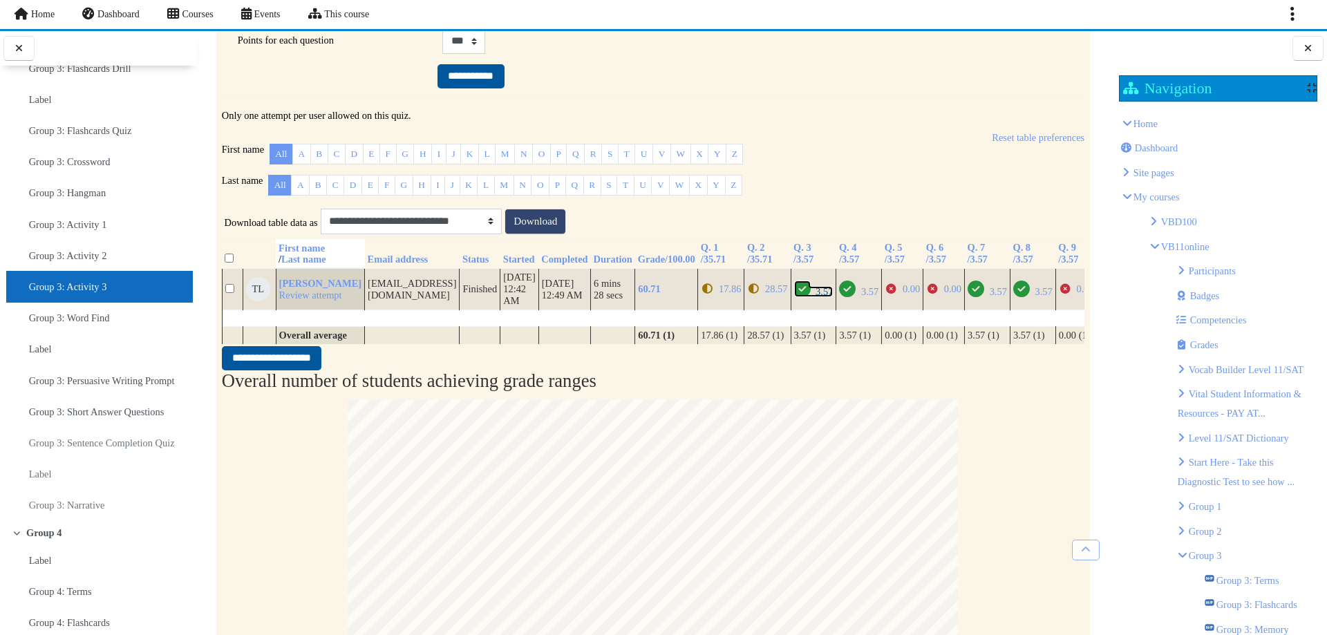
click at [794, 297] on icon "Correct" at bounding box center [802, 289] width 17 height 17
click at [861, 297] on span "3.57" at bounding box center [869, 291] width 17 height 11
click at [903, 294] on span "0.00" at bounding box center [911, 288] width 17 height 11
click at [944, 294] on span "0.00" at bounding box center [952, 288] width 17 height 11
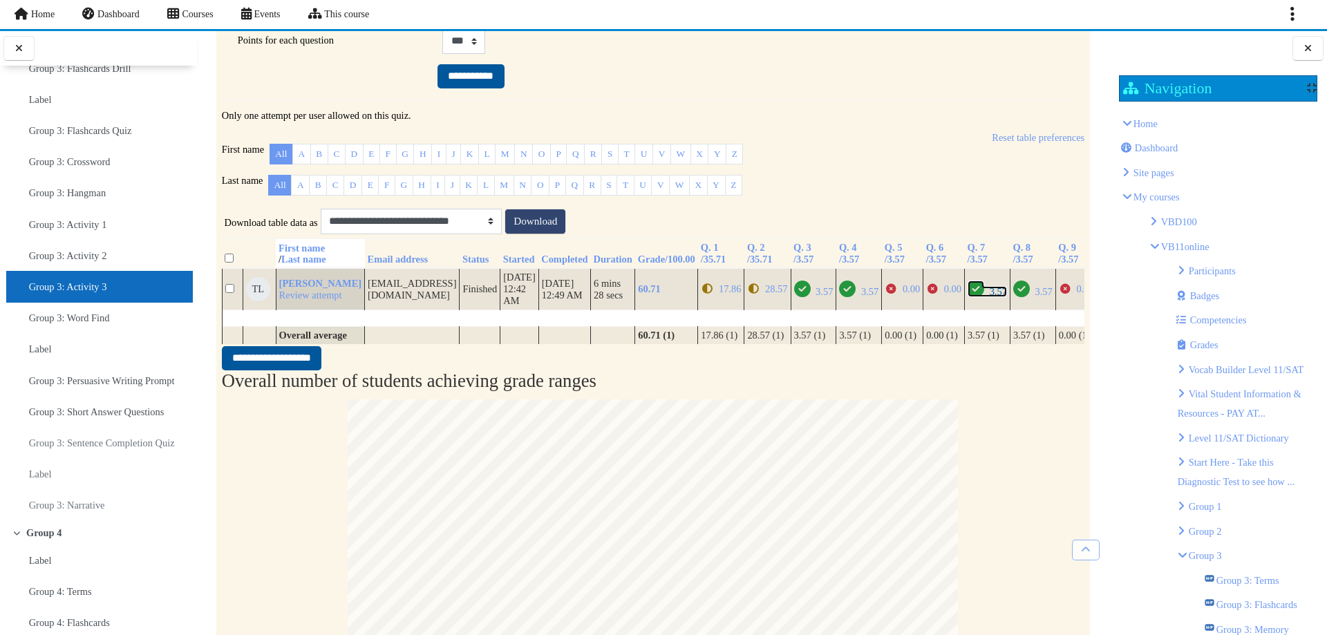
click at [990, 297] on span "3.57" at bounding box center [998, 291] width 17 height 11
click at [903, 294] on span "0.00" at bounding box center [911, 288] width 17 height 11
click at [944, 294] on span "0.00" at bounding box center [952, 288] width 17 height 11
click at [1035, 297] on span "3.57" at bounding box center [1043, 291] width 17 height 11
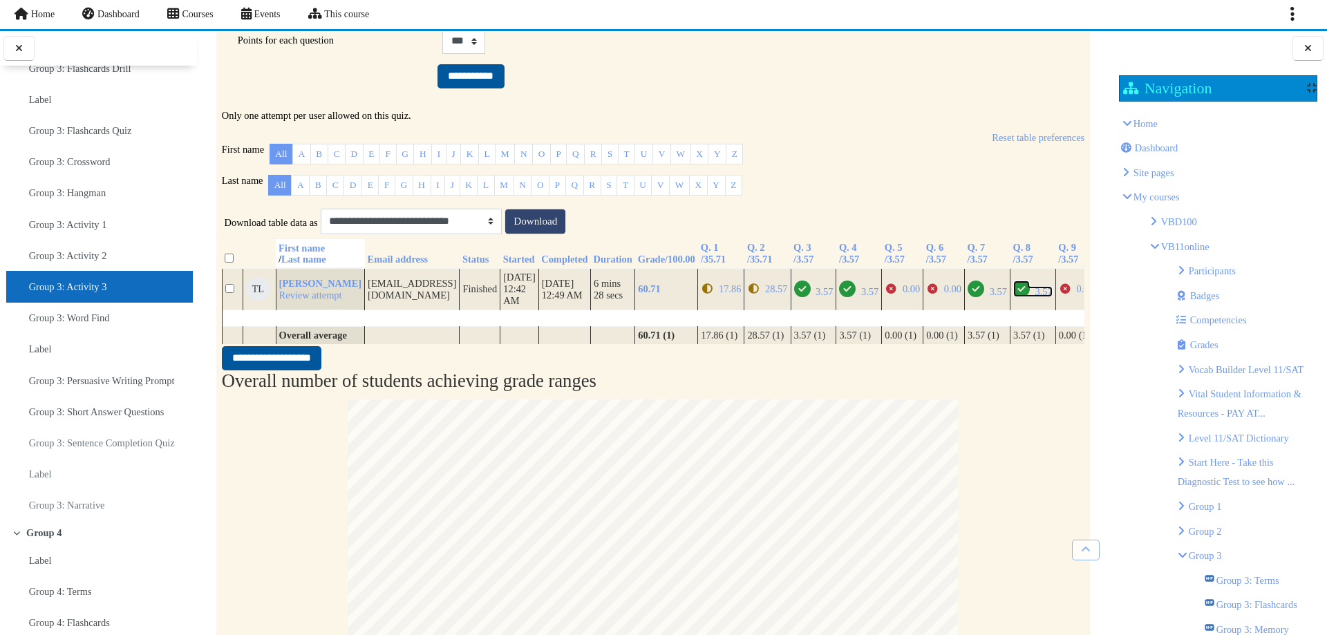
scroll to position [0, 58]
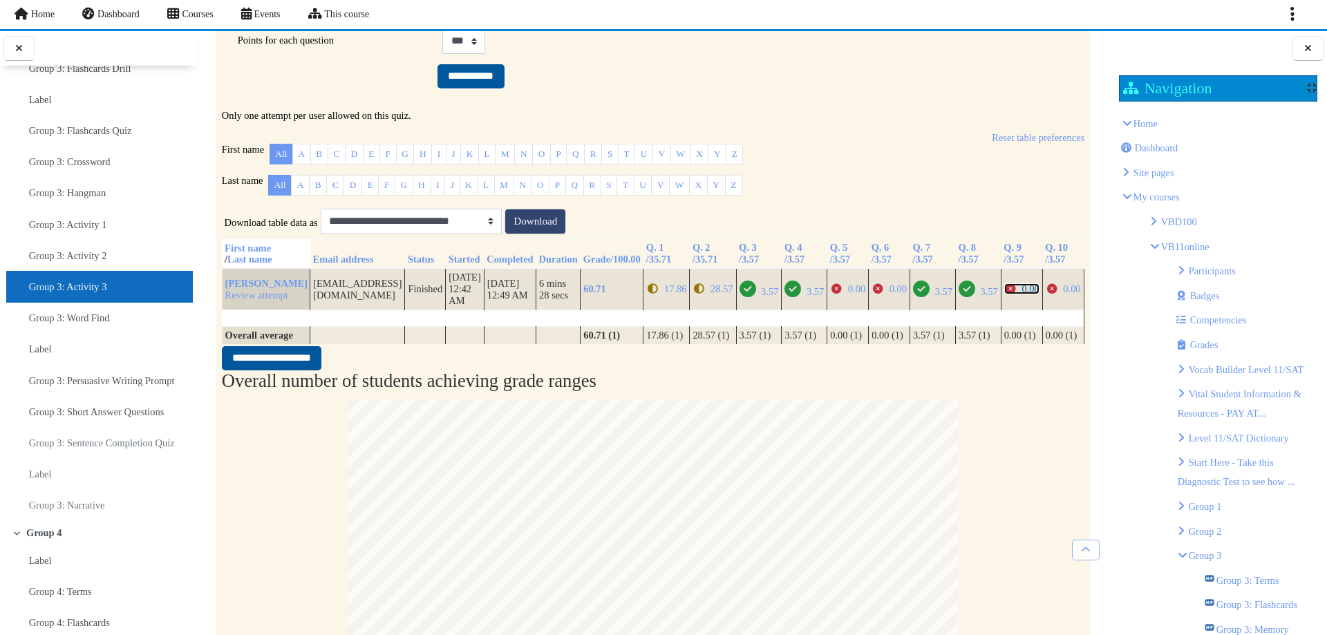
click at [1021, 294] on span "0.00" at bounding box center [1029, 288] width 17 height 11
click at [1052, 294] on span "0.00" at bounding box center [1063, 288] width 35 height 11
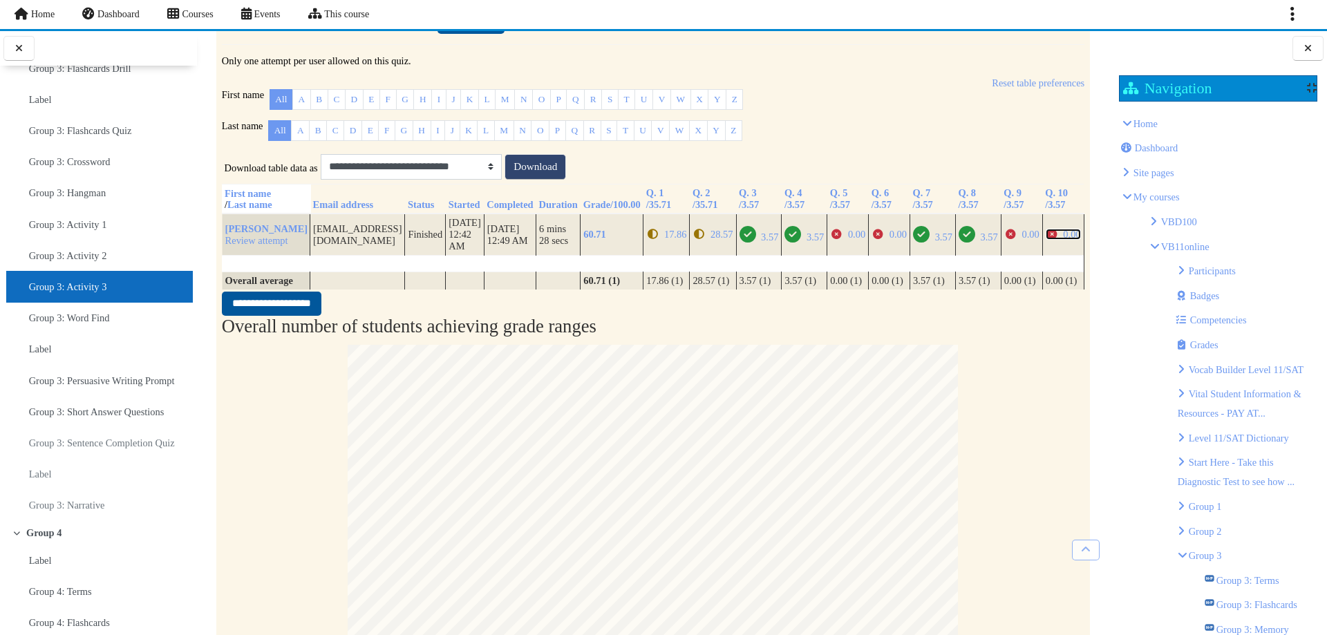
scroll to position [553, 0]
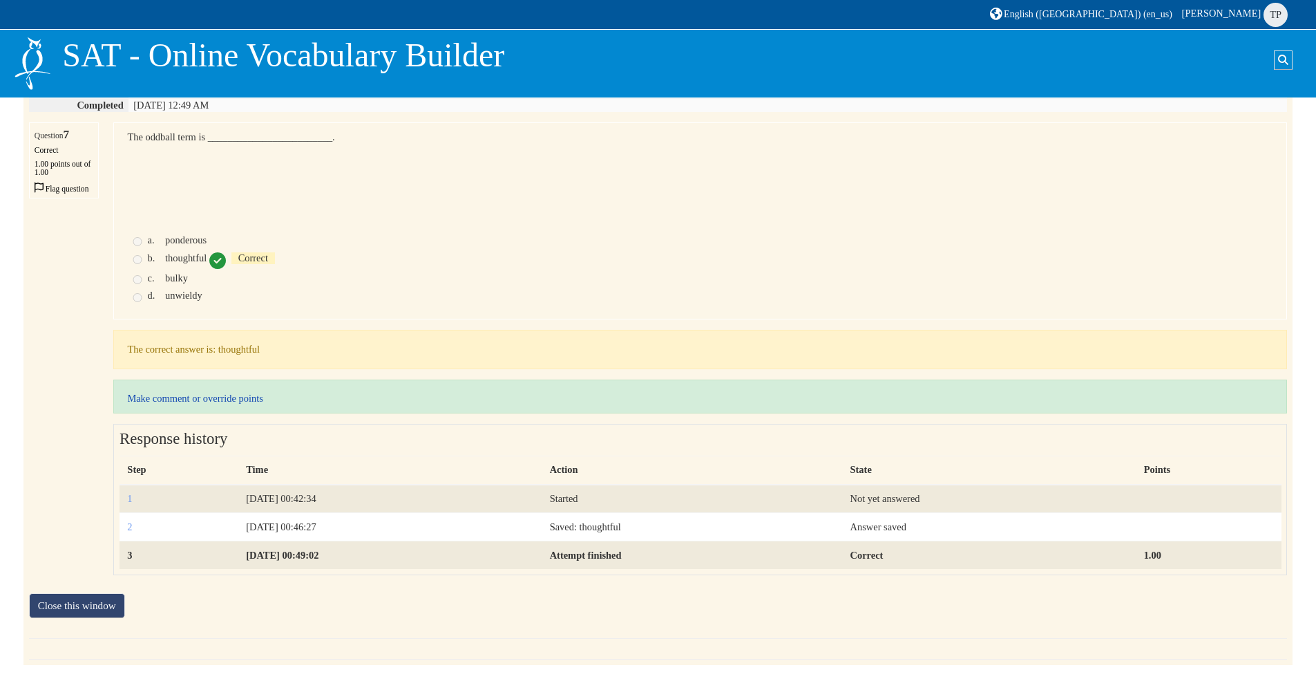
scroll to position [184, 0]
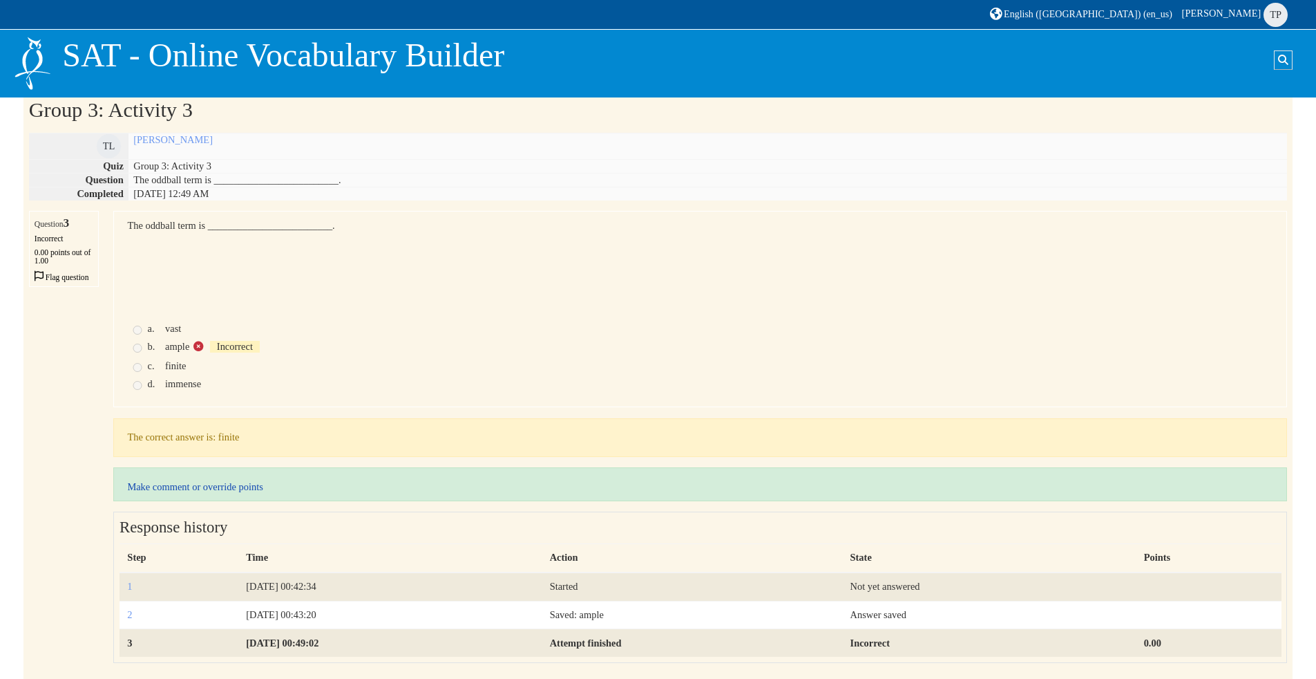
scroll to position [184, 0]
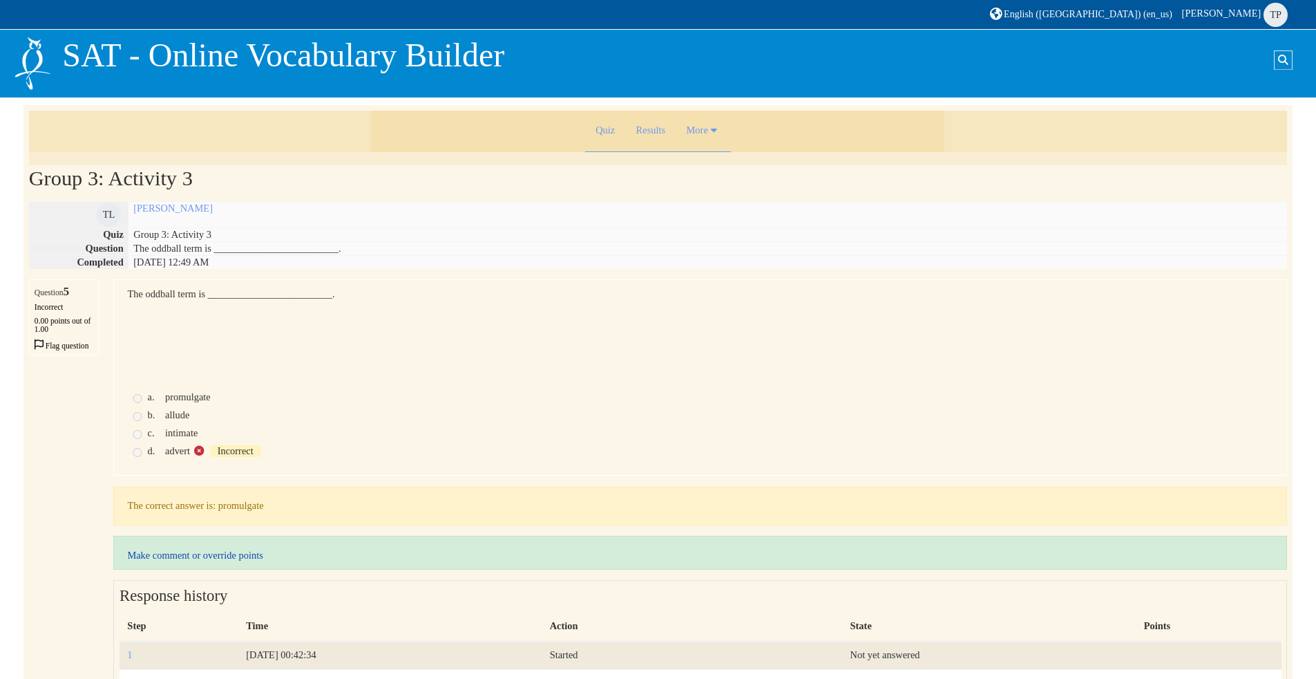
scroll to position [69, 0]
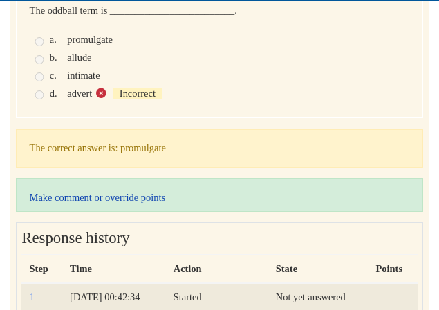
scroll to position [276, 0]
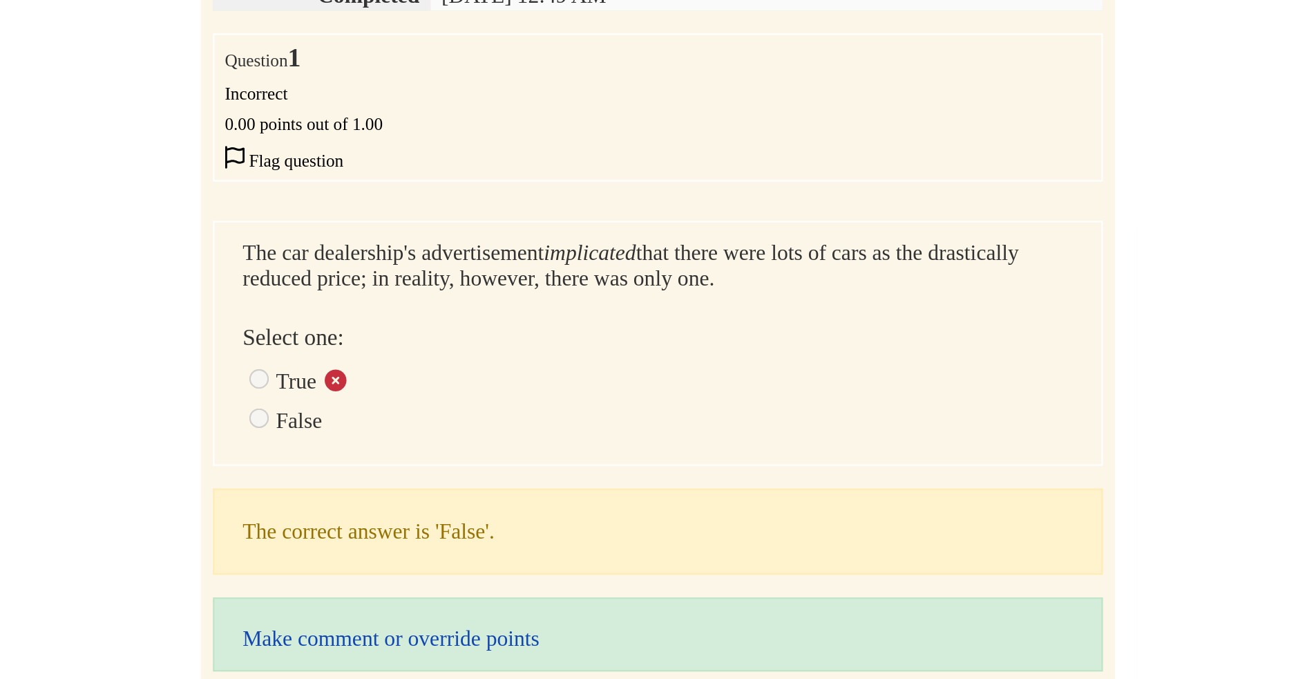
scroll to position [164, 0]
